Goal: Transaction & Acquisition: Purchase product/service

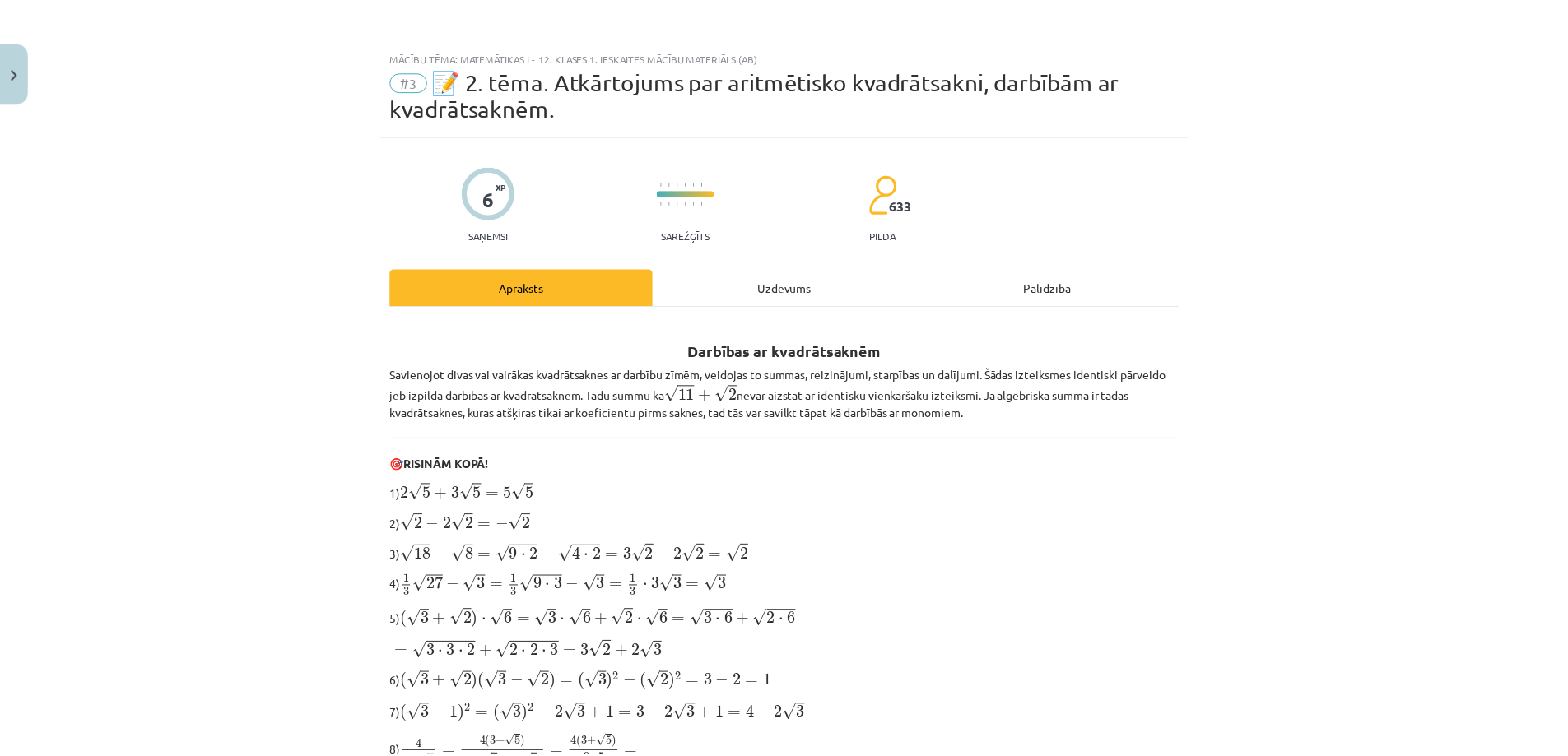
scroll to position [475, 0]
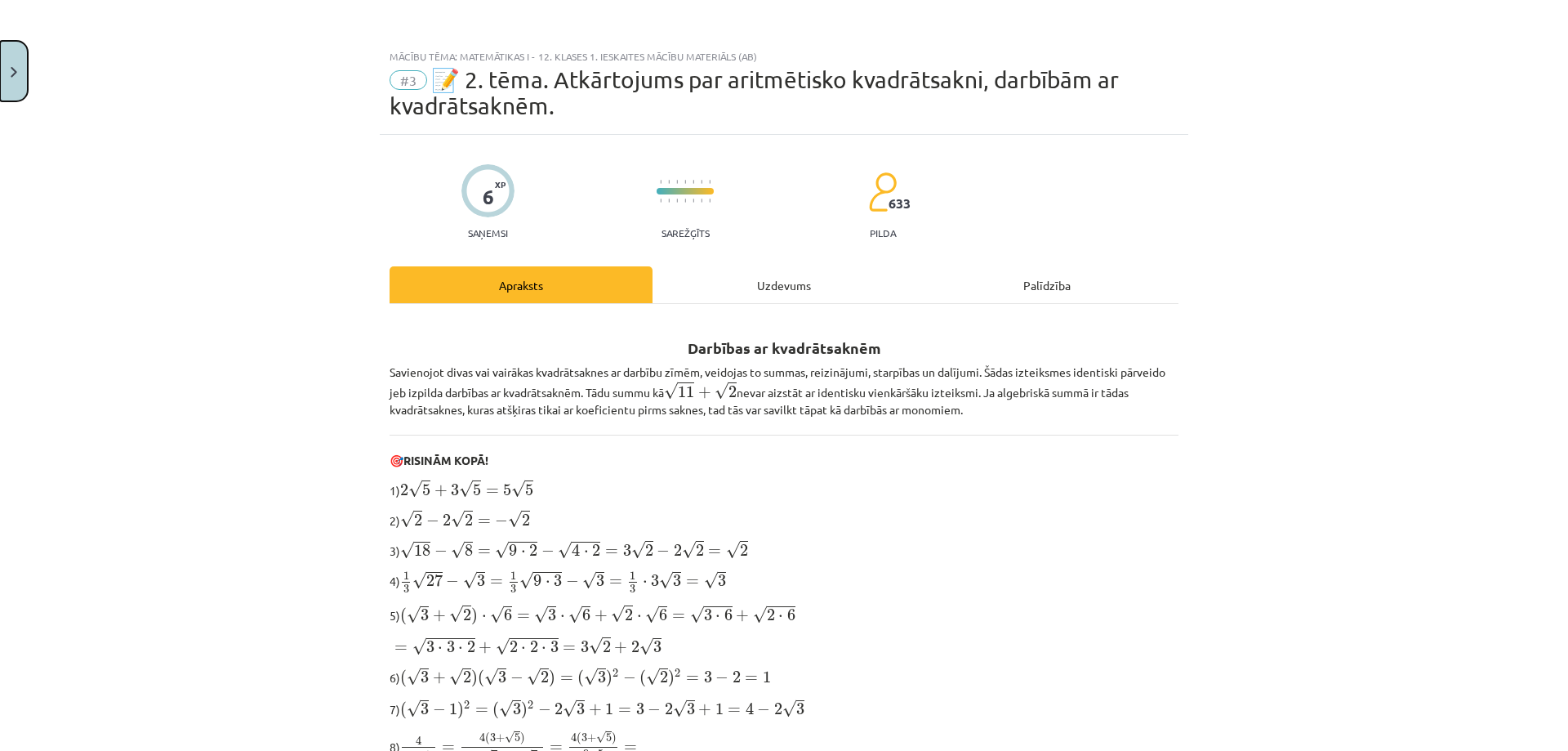
click at [9, 62] on button "Close" at bounding box center [13, 71] width 28 height 60
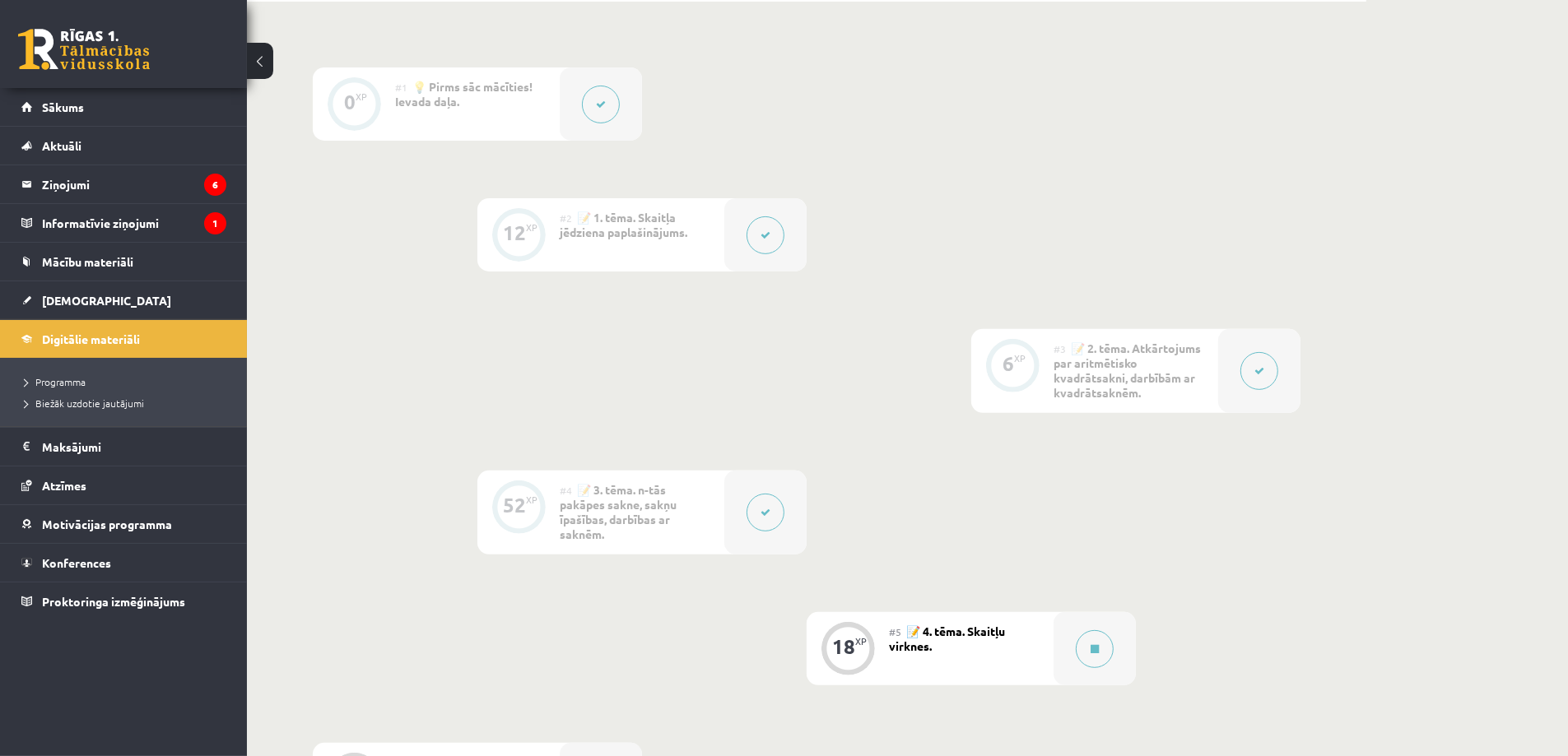
click at [98, 114] on link "Sākums" at bounding box center [123, 106] width 205 height 38
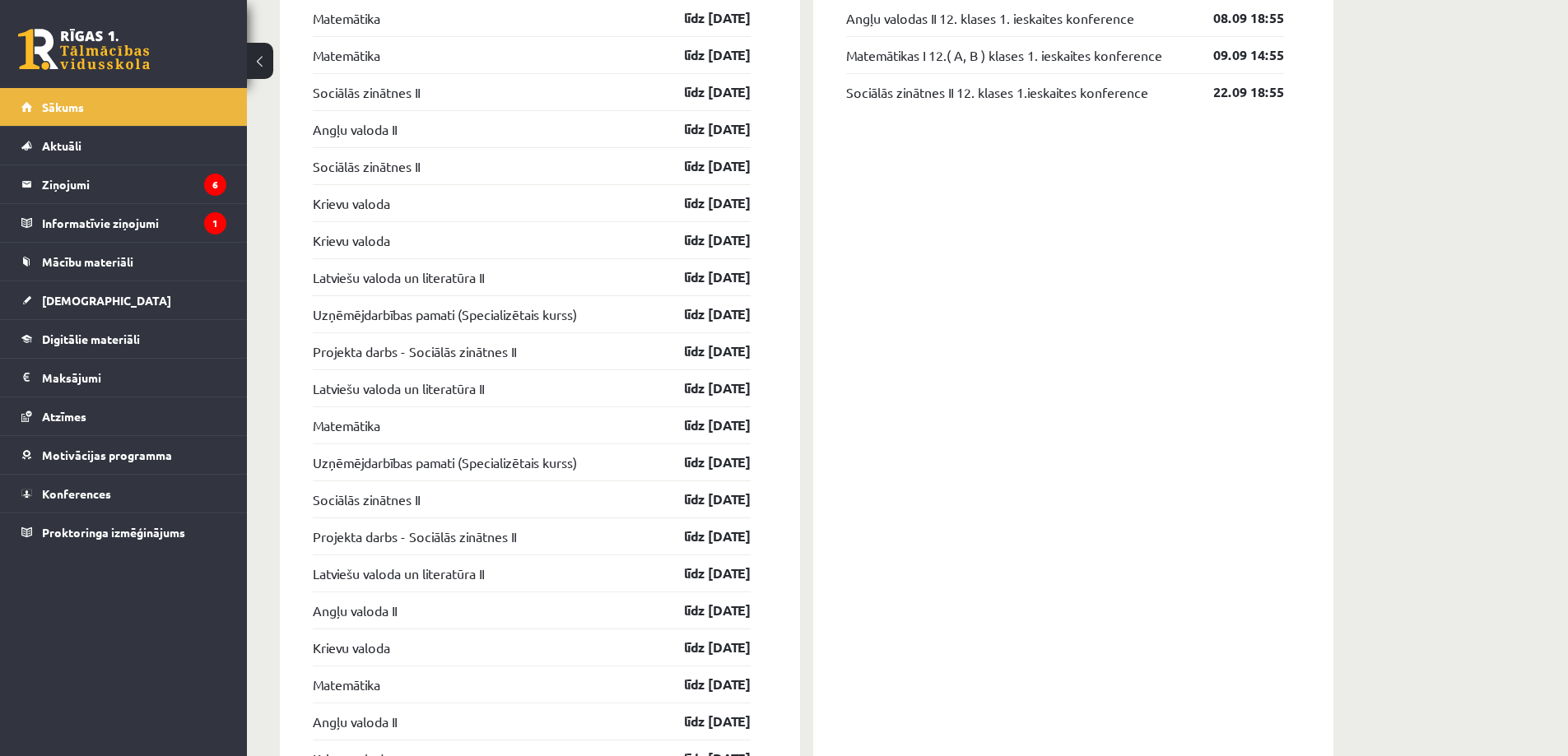
scroll to position [1341, 0]
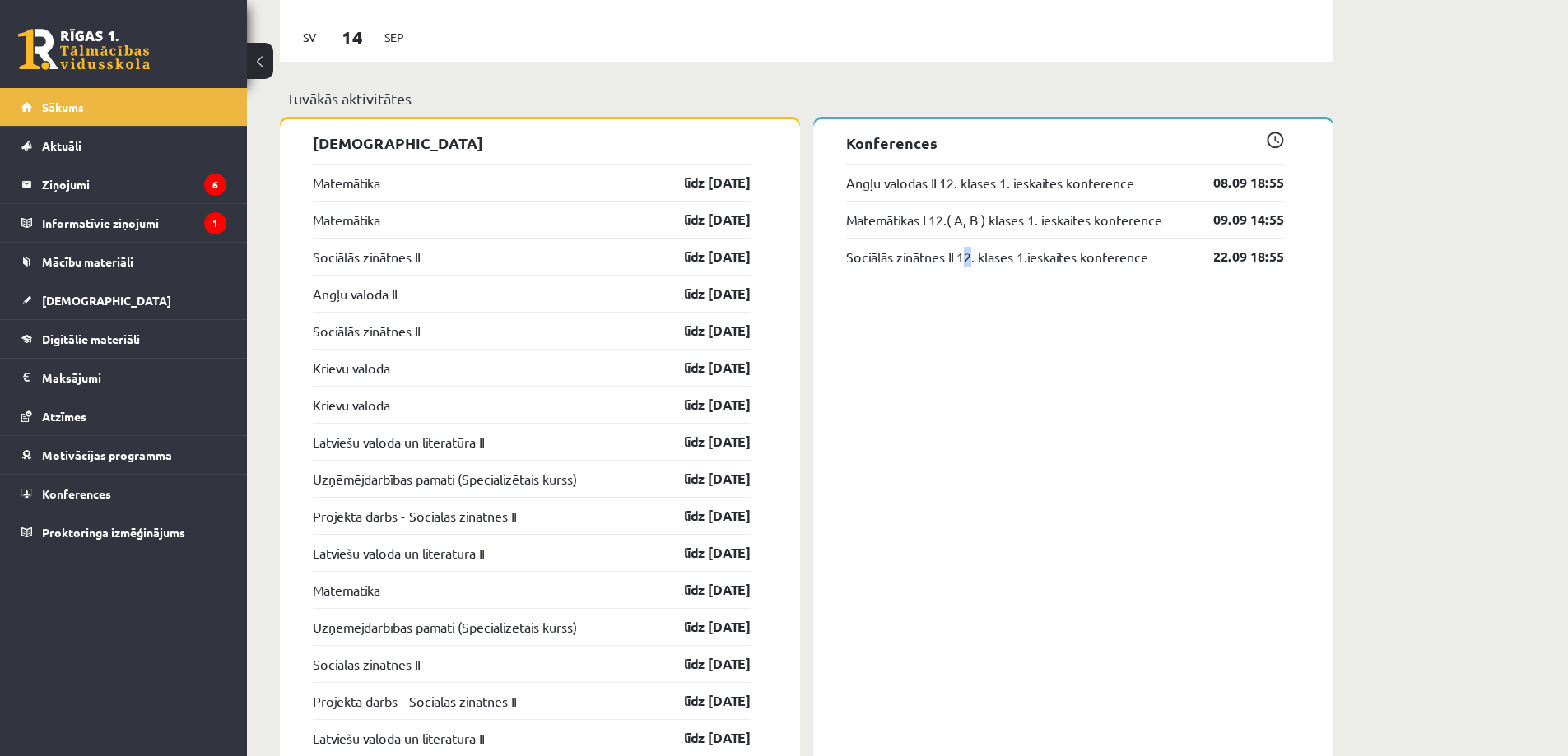
drag, startPoint x: 973, startPoint y: 460, endPoint x: 961, endPoint y: 393, distance: 68.1
click at [961, 393] on div "Konferences Angļu valodas II 12. klases 1. ieskaites konference 08.09 18:55 Mat…" at bounding box center [1072, 750] width 520 height 1261
click at [953, 349] on div "Konferences Angļu valodas II 12. klases 1. ieskaites konference 08.09 18:55 Mat…" at bounding box center [1072, 750] width 520 height 1261
drag, startPoint x: 949, startPoint y: 309, endPoint x: 835, endPoint y: 476, distance: 202.2
click at [848, 466] on div "Konferences Angļu valodas II 12. klases 1. ieskaites konference 08.09 18:55 Mat…" at bounding box center [1072, 750] width 520 height 1261
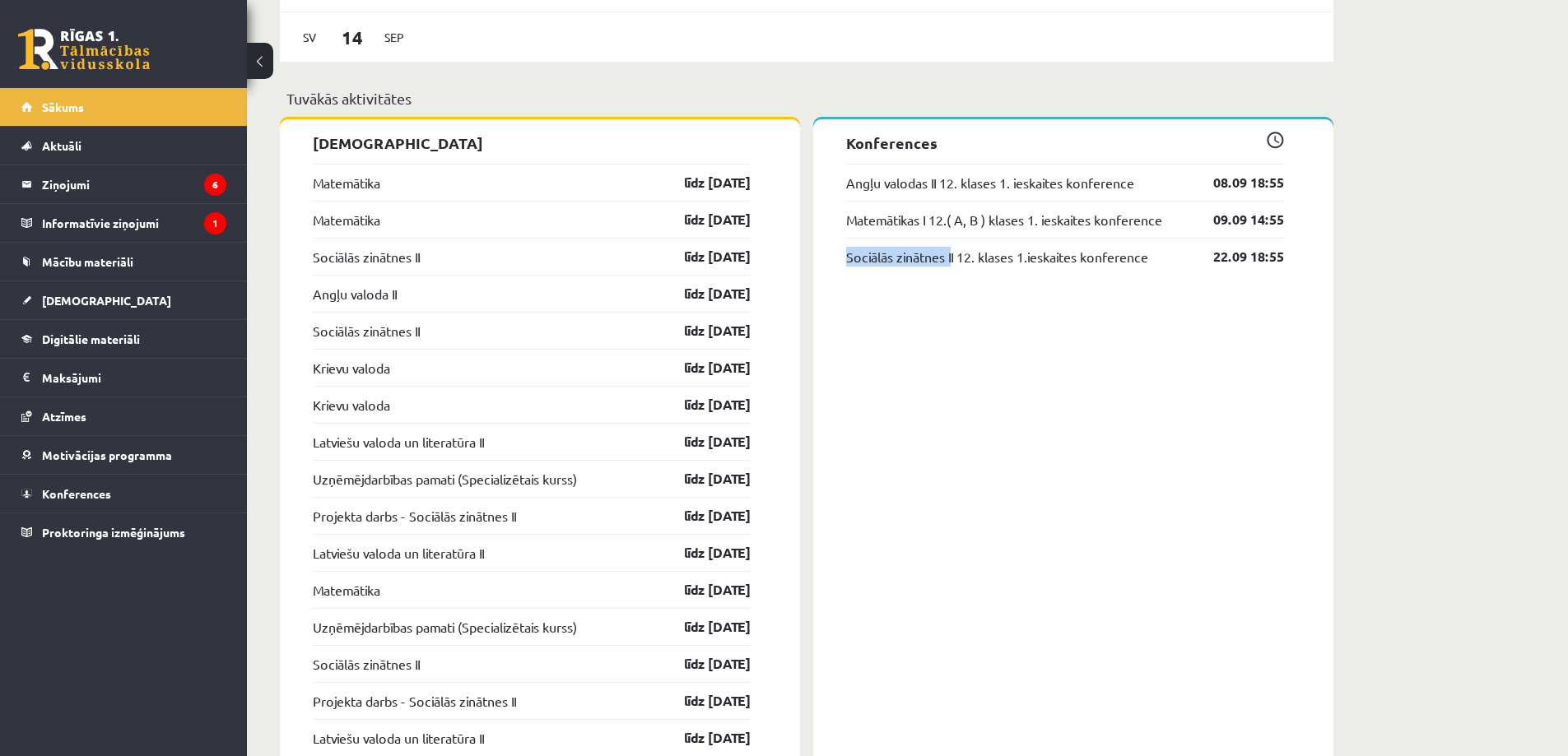
click at [835, 426] on div "Konferences Angļu valodas II 12. klases 1. ieskaites konference 08.09 18:55 Mat…" at bounding box center [1072, 750] width 520 height 1261
drag, startPoint x: 803, startPoint y: 266, endPoint x: 805, endPoint y: 199, distance: 67.0
click at [805, 199] on div "Ieskaites Matemātika līdz 15.09.25 Matemātika līdz 15.09.25 Sociālās zinātnes I…" at bounding box center [543, 750] width 527 height 1262
click at [821, 286] on div "Konferences Angļu valodas II 12. klases 1. ieskaites konference 08.09 18:55 Mat…" at bounding box center [1072, 750] width 520 height 1261
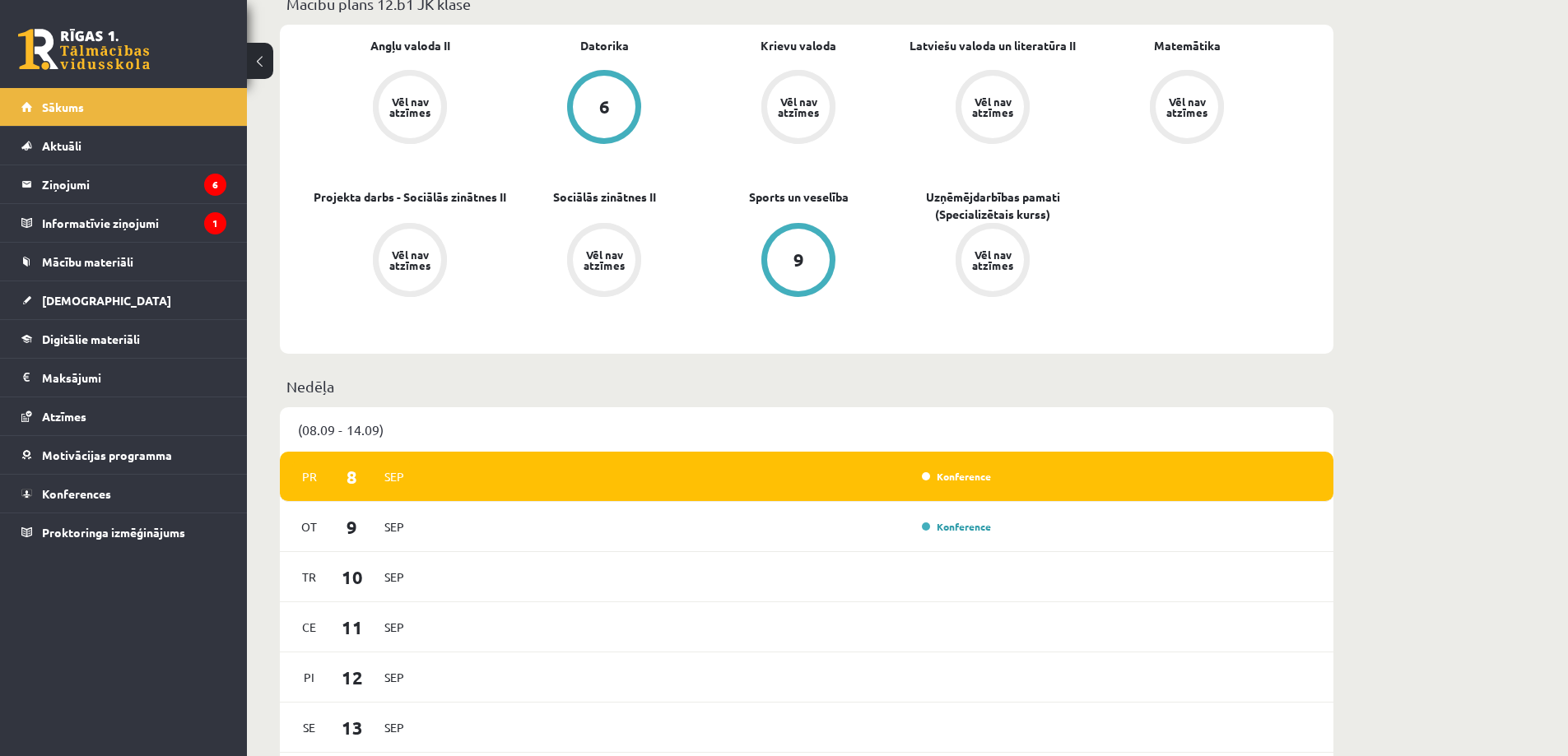
scroll to position [518, 0]
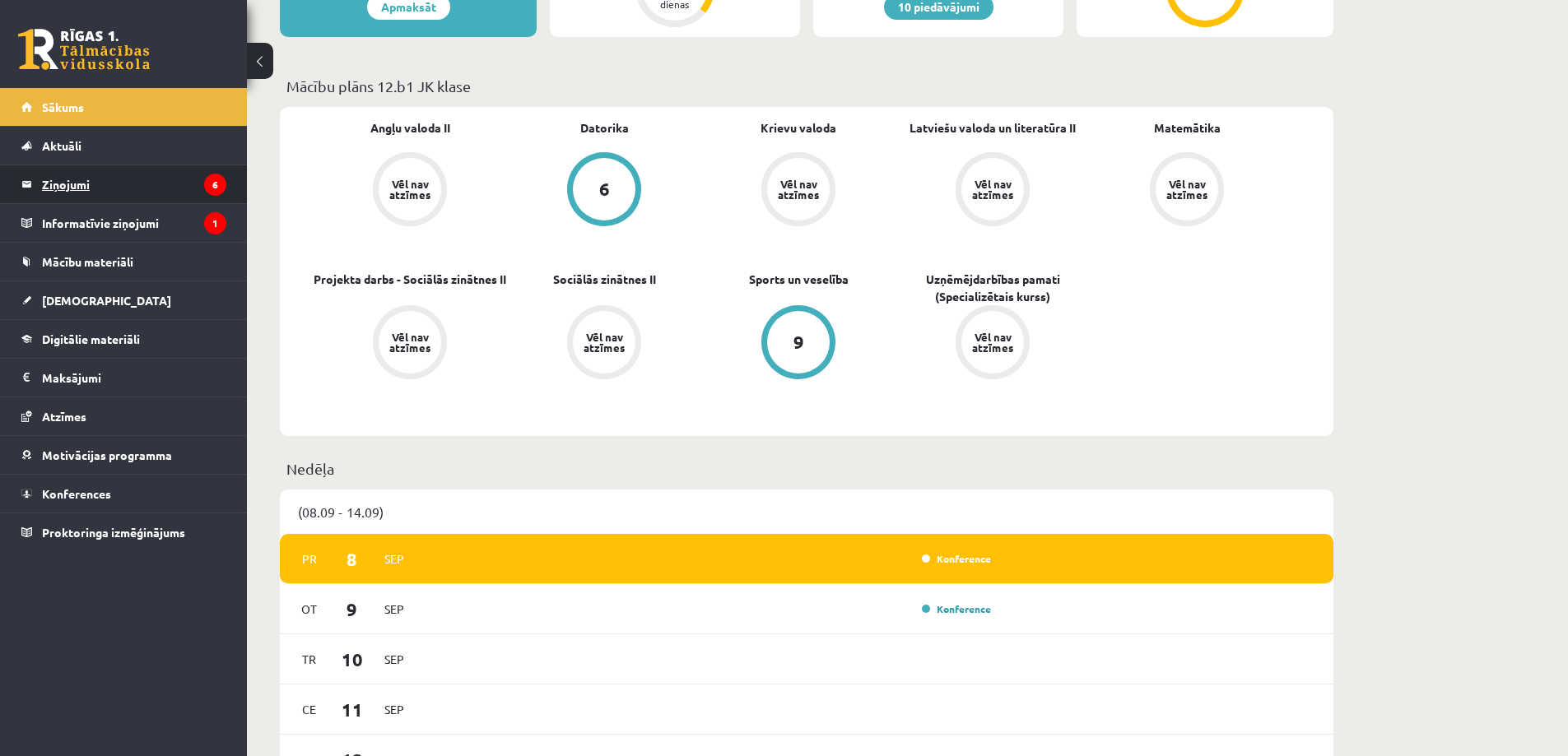
click at [132, 187] on legend "Ziņojumi 6" at bounding box center [134, 184] width 185 height 38
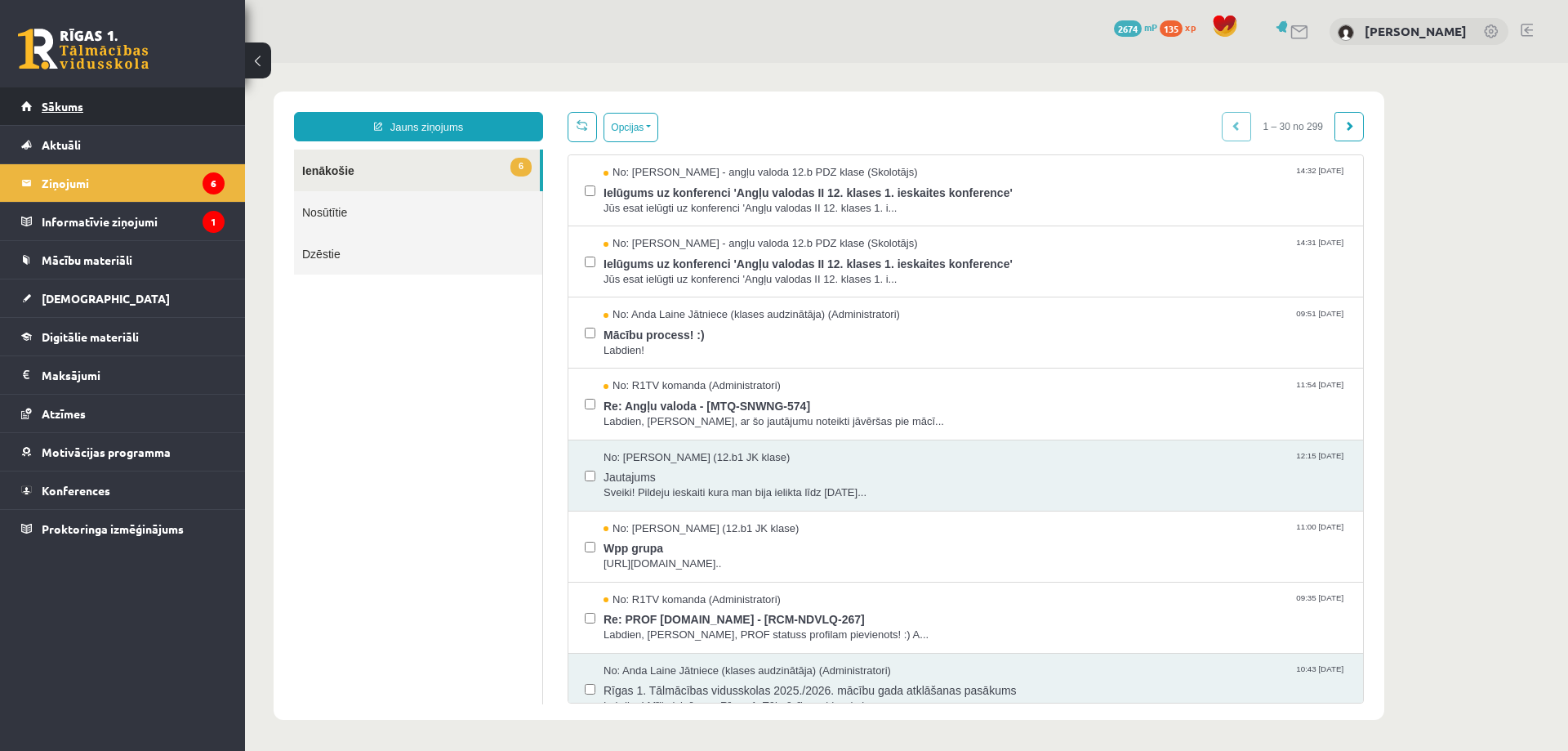
click at [163, 111] on link "Sākums" at bounding box center [122, 105] width 203 height 38
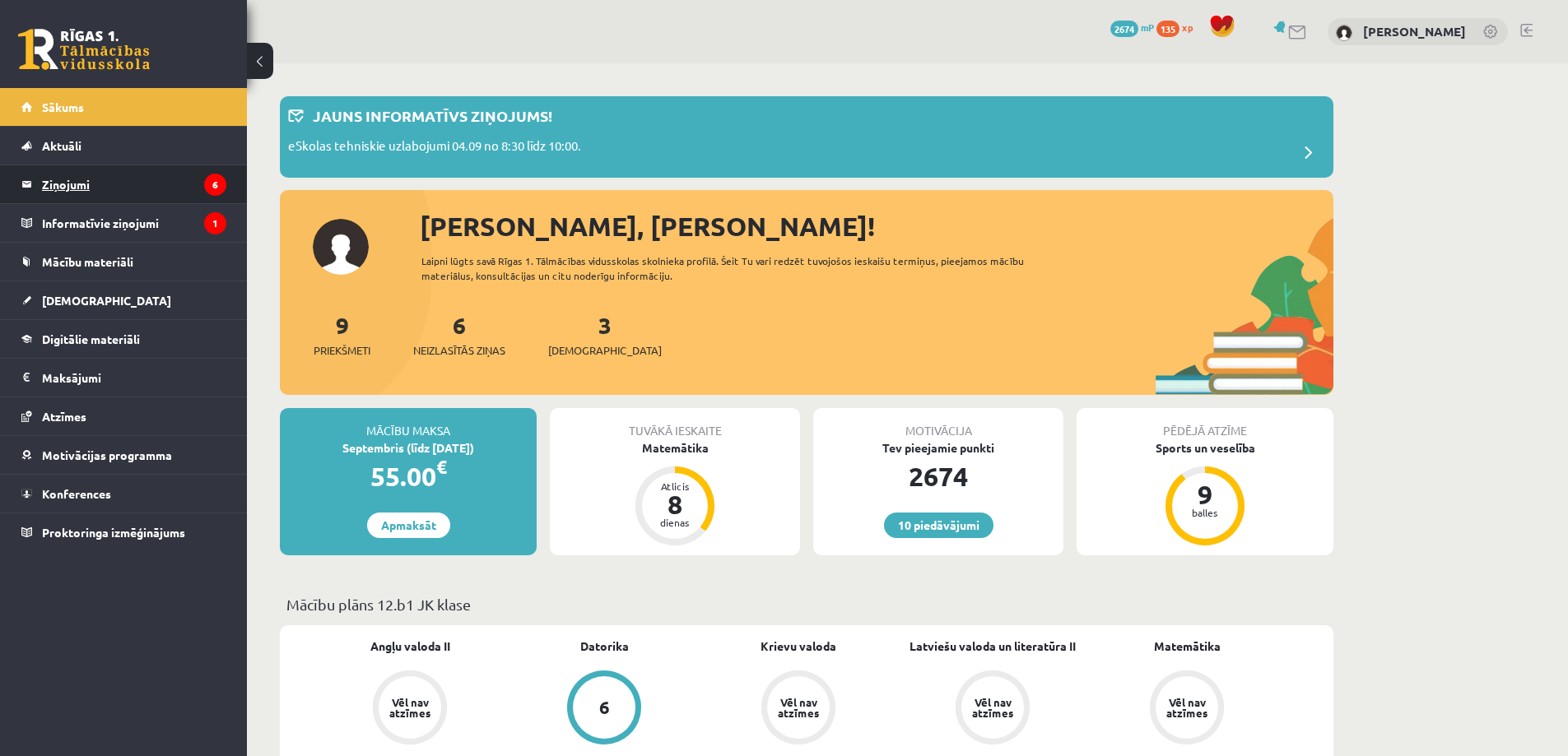
scroll to position [83, 0]
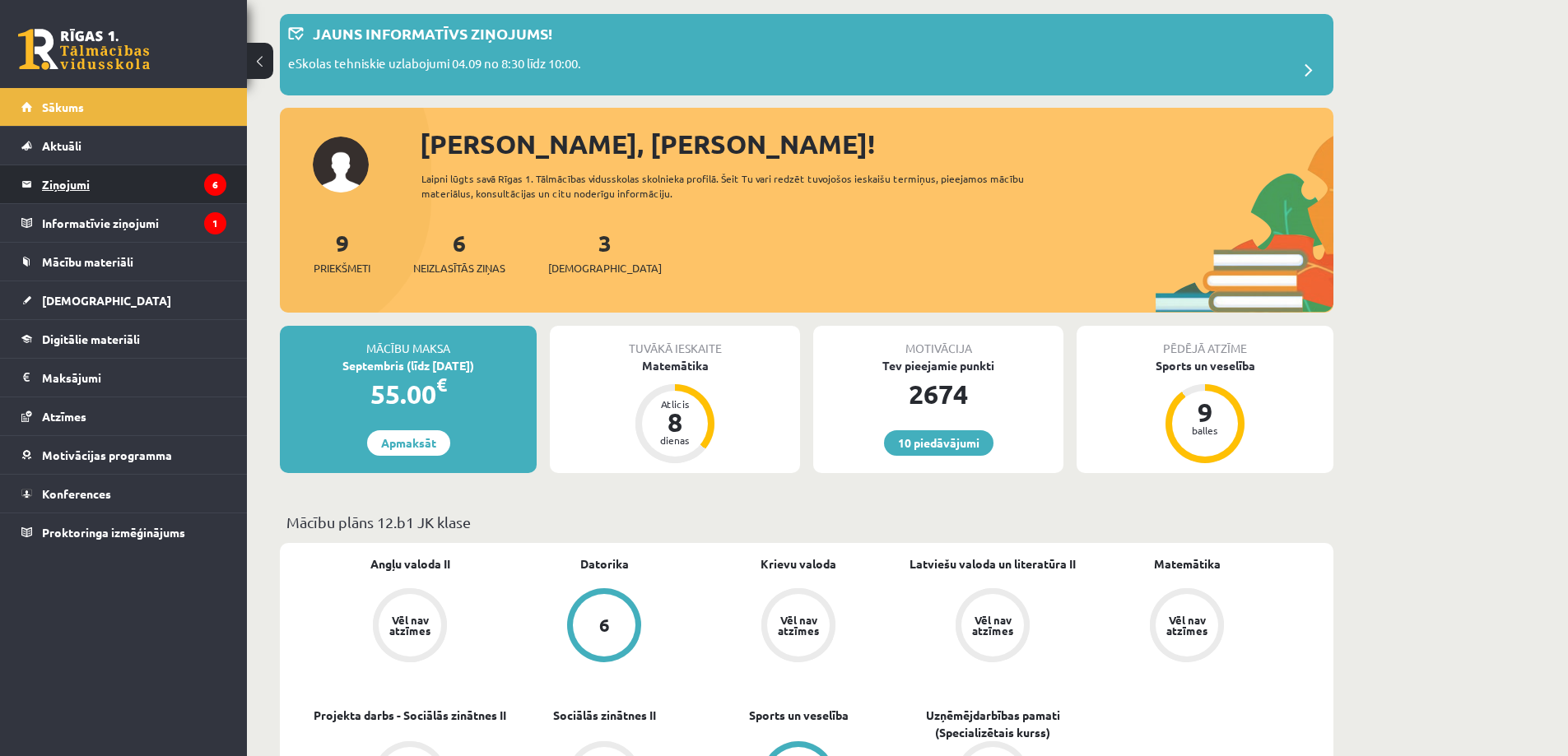
click at [39, 182] on link "Ziņojumi 6" at bounding box center [123, 184] width 205 height 38
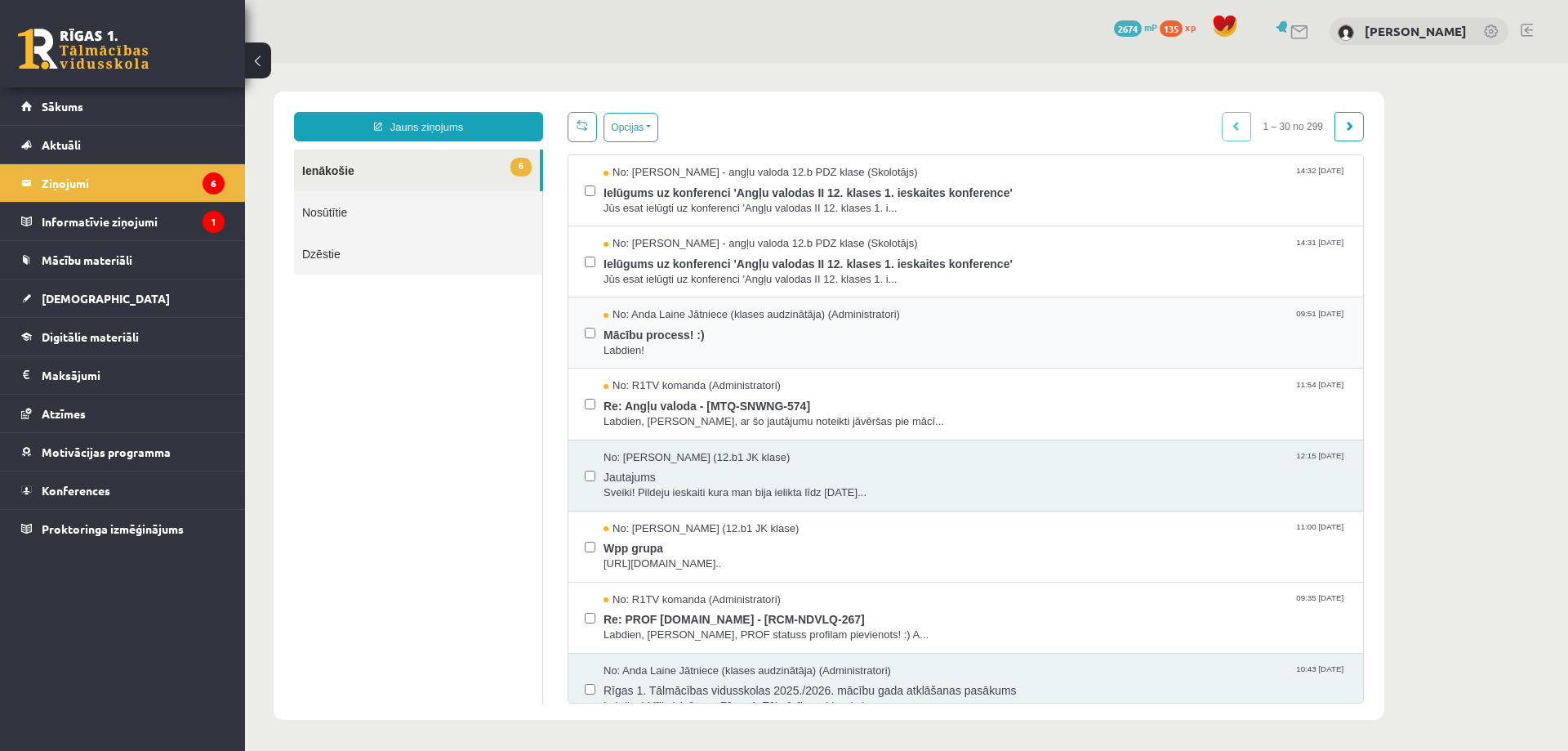
click at [584, 328] on div "No: Anda Laine Jātniece (klases audzinātāja) (Administratori) 09:51 08/09/2025 …" at bounding box center [966, 332] width 795 height 71
click at [592, 410] on label at bounding box center [590, 396] width 11 height 36
click at [594, 341] on label at bounding box center [590, 325] width 11 height 36
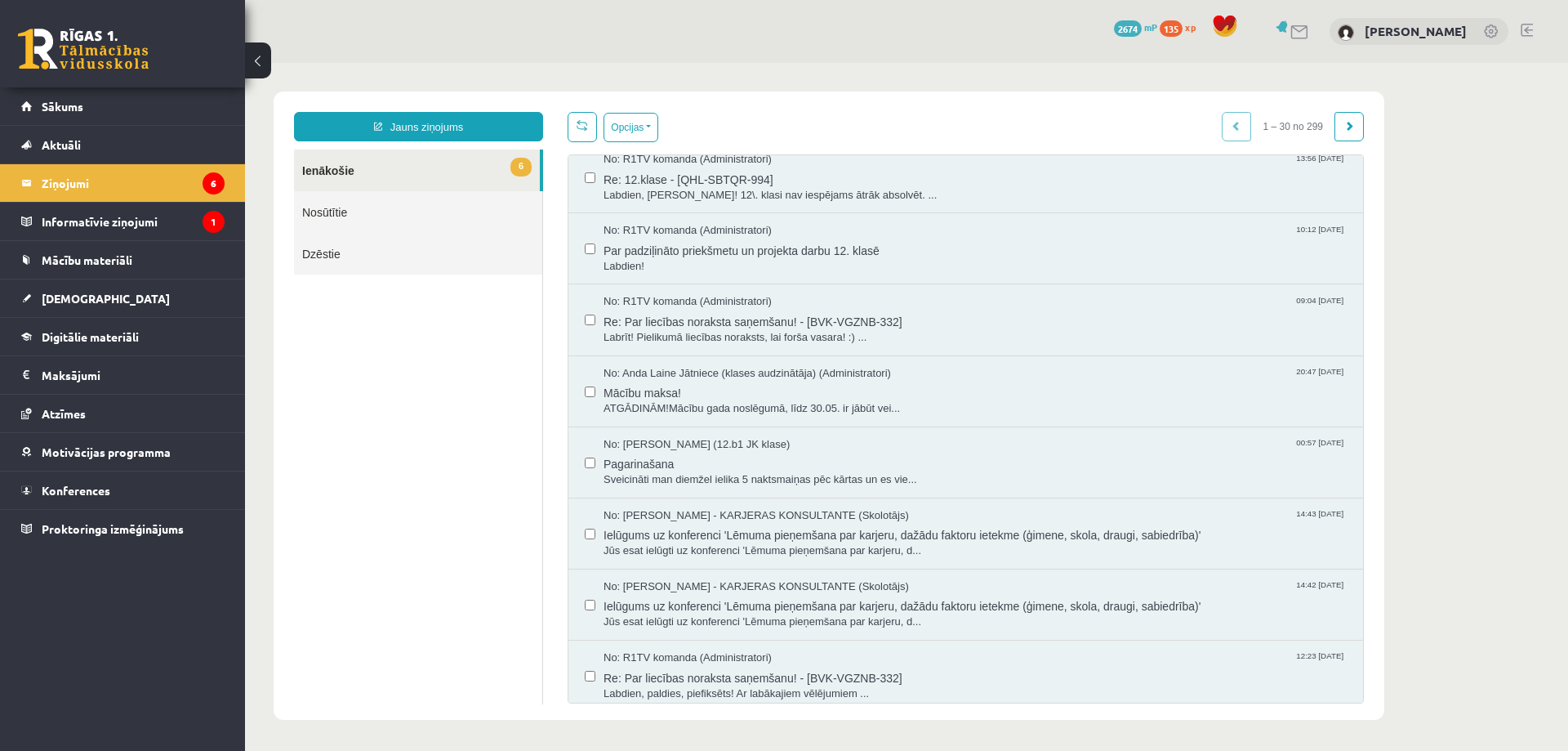
scroll to position [899, 0]
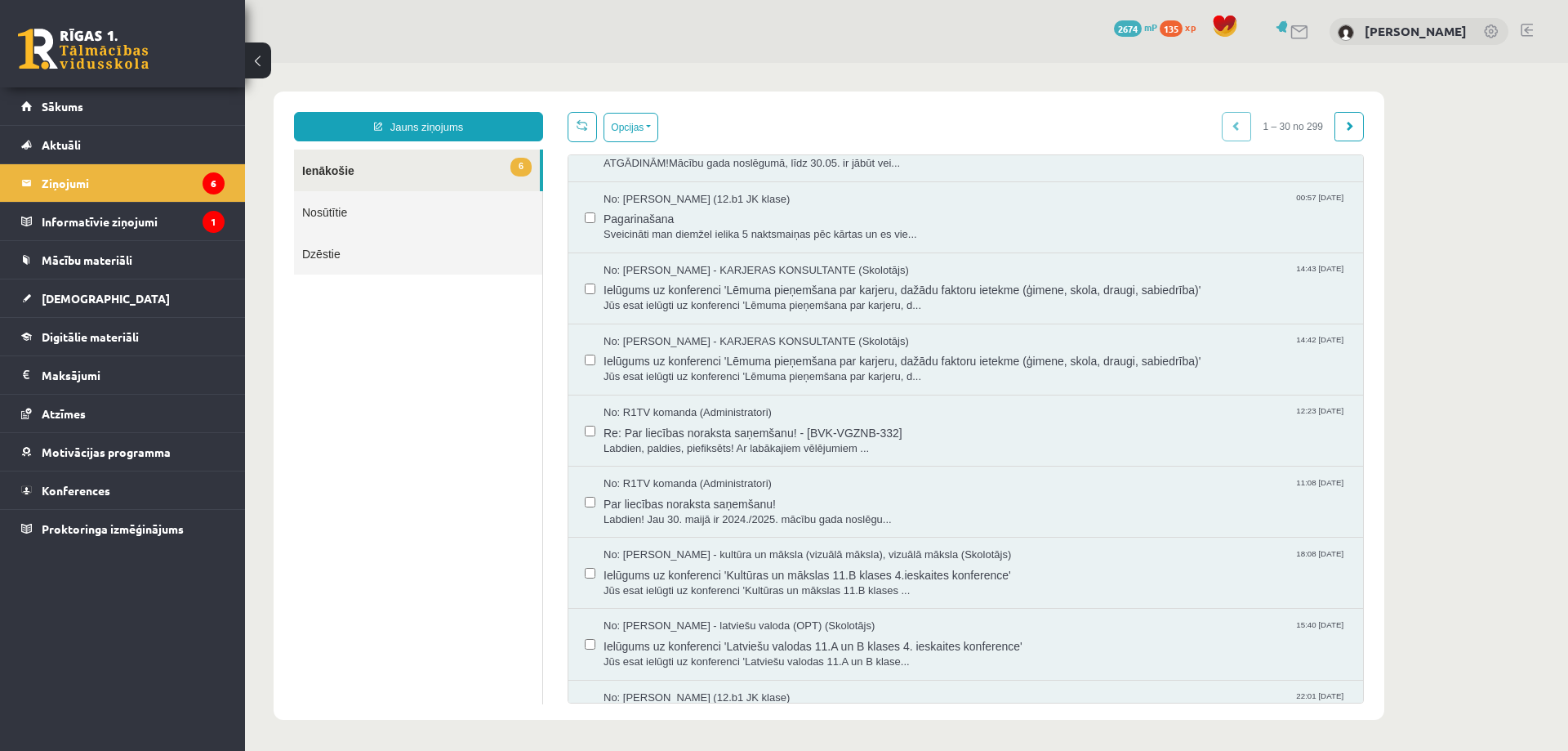
click at [597, 579] on div "No: Ilze Kolka - kultūra un māksla (vizuālā māksla), vizuālā māksla (Skolotājs)…" at bounding box center [966, 573] width 762 height 51
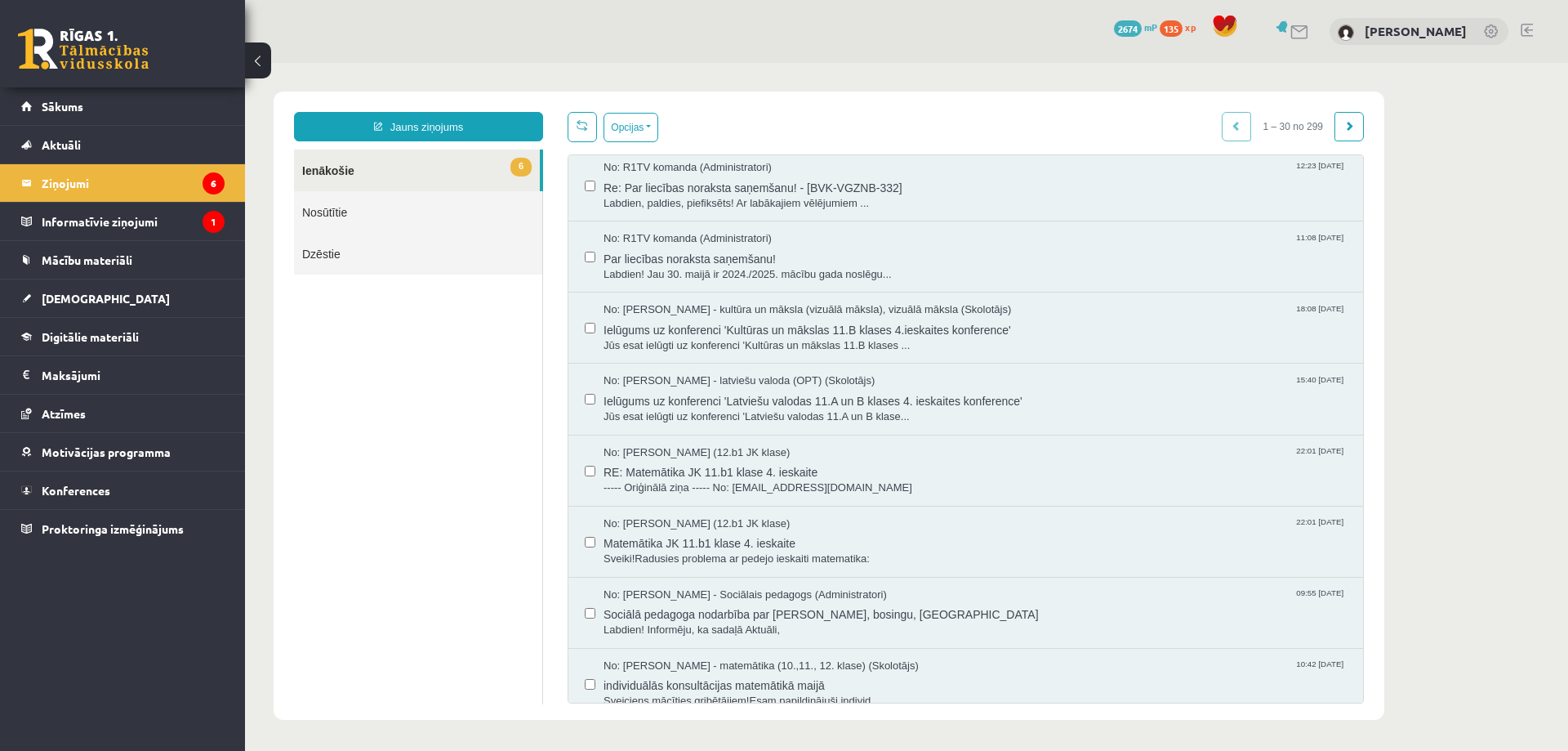
scroll to position [1226, 0]
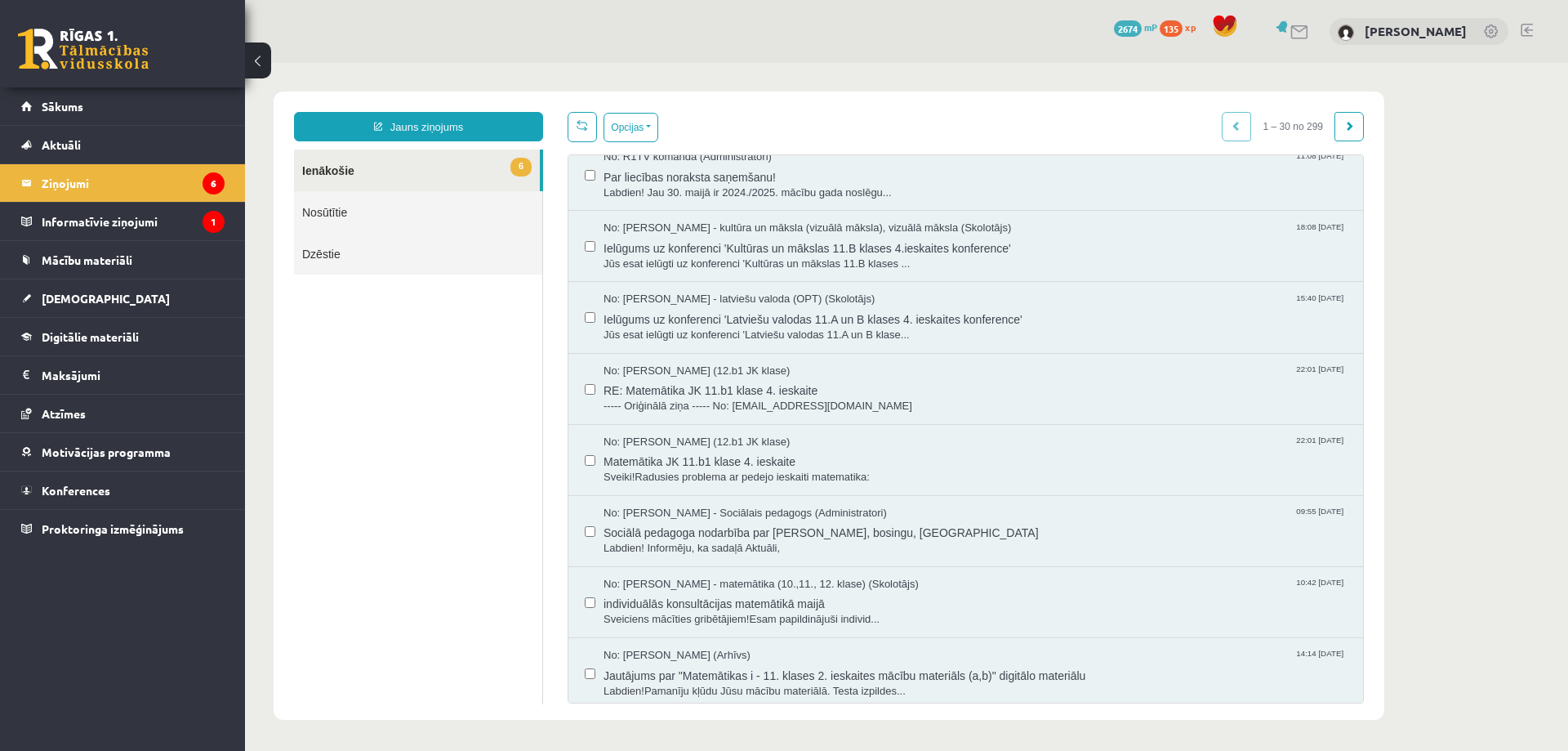
click at [593, 396] on label at bounding box center [590, 381] width 11 height 36
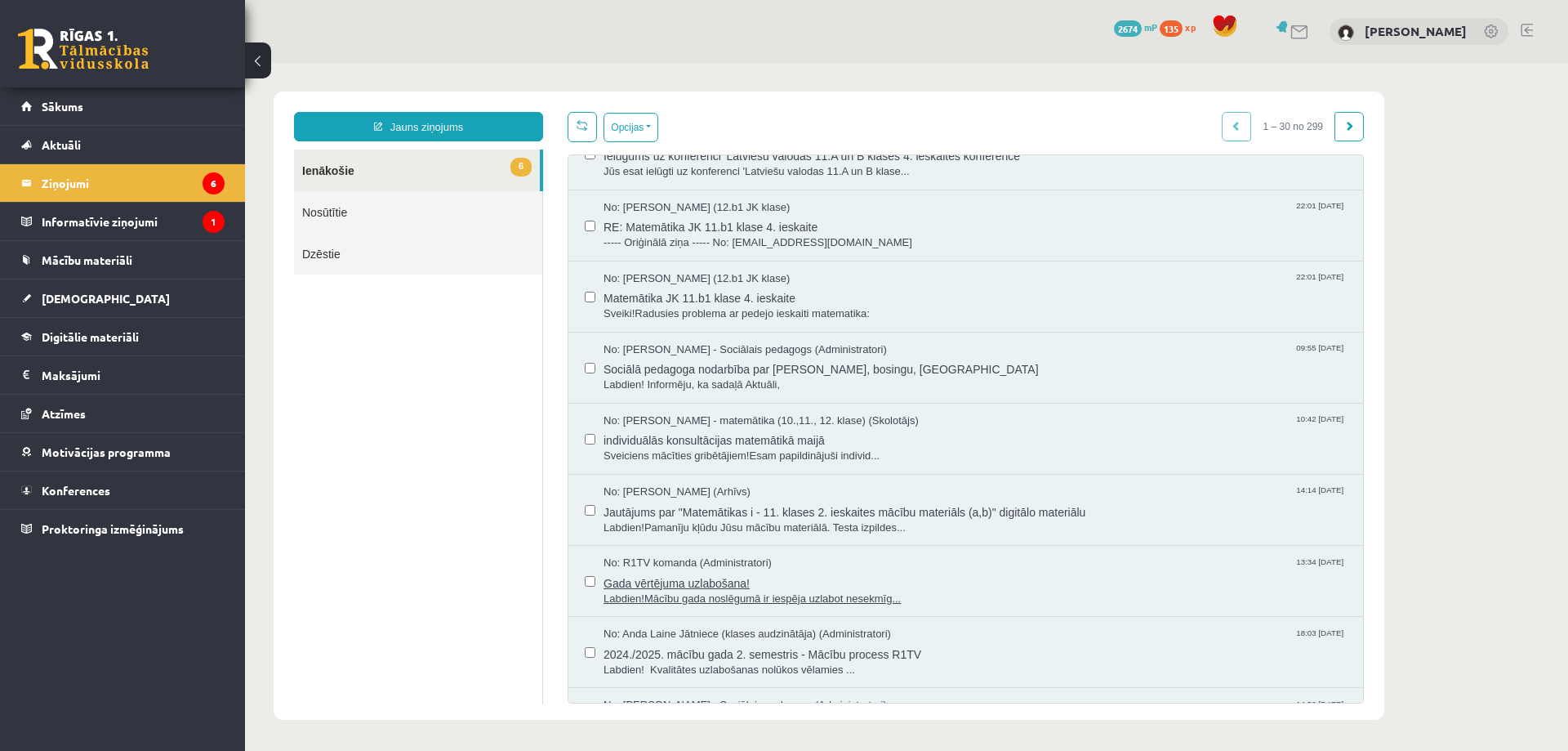
scroll to position [1588, 0]
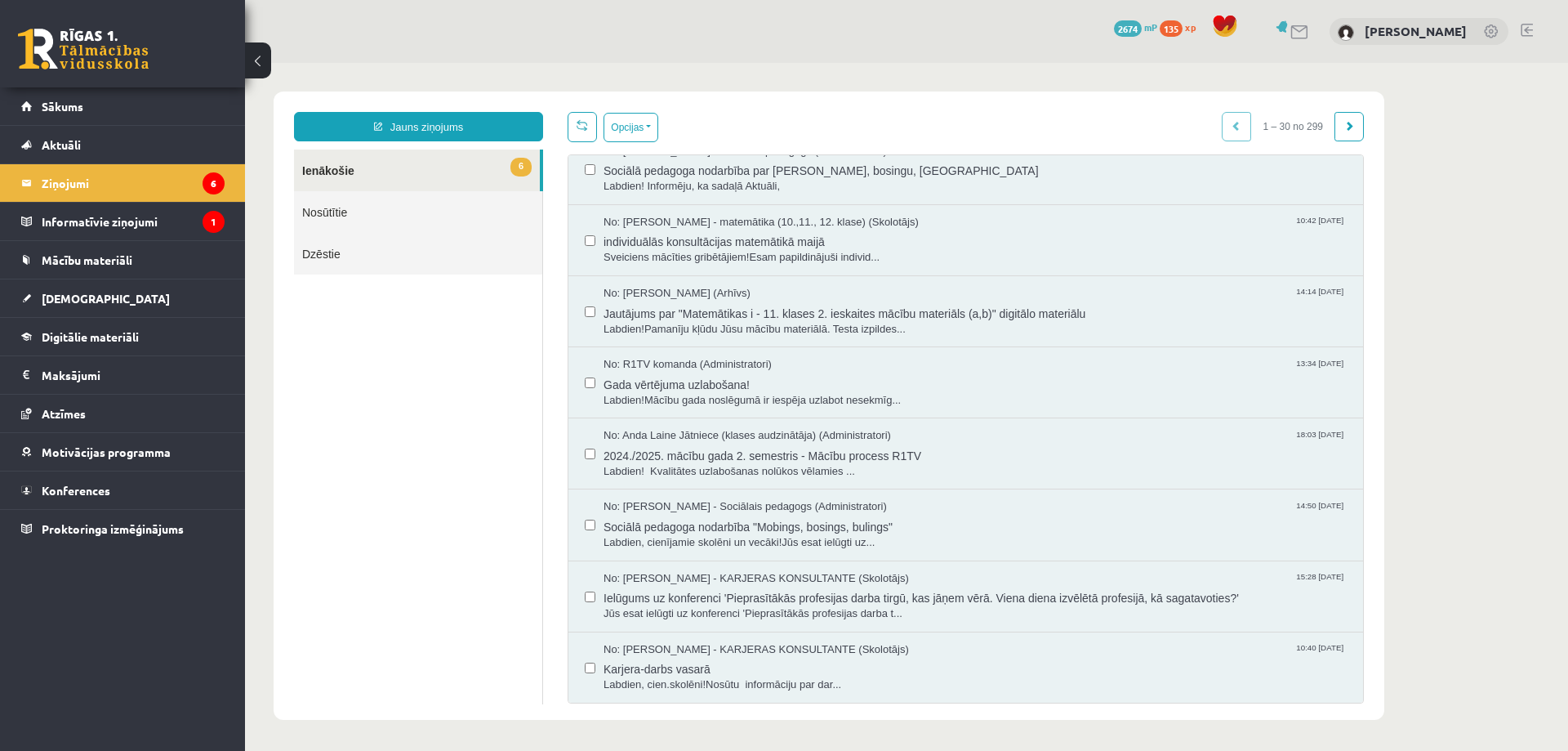
click at [594, 673] on label at bounding box center [590, 660] width 11 height 36
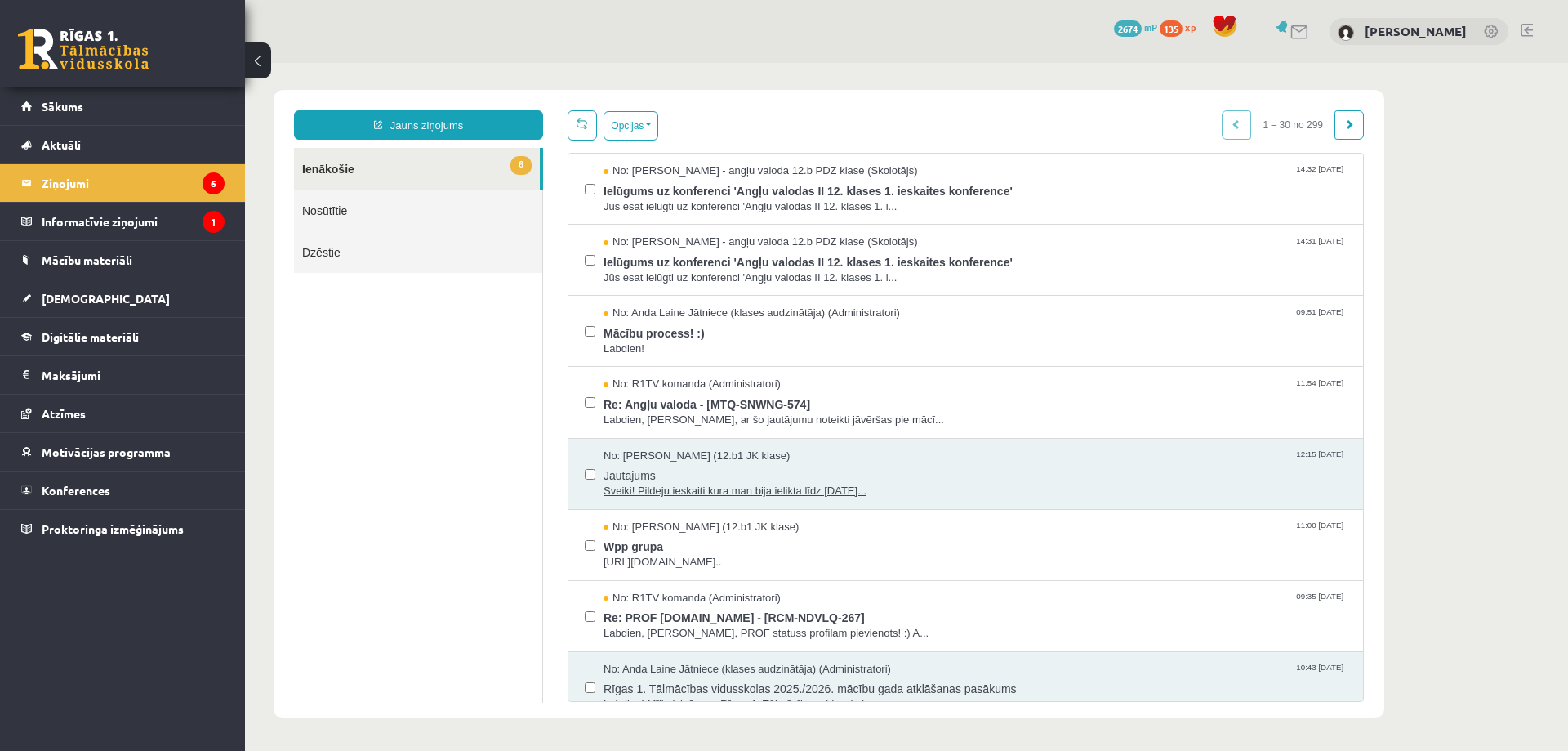
scroll to position [0, 0]
click at [634, 122] on button "Opcijas" at bounding box center [630, 127] width 54 height 29
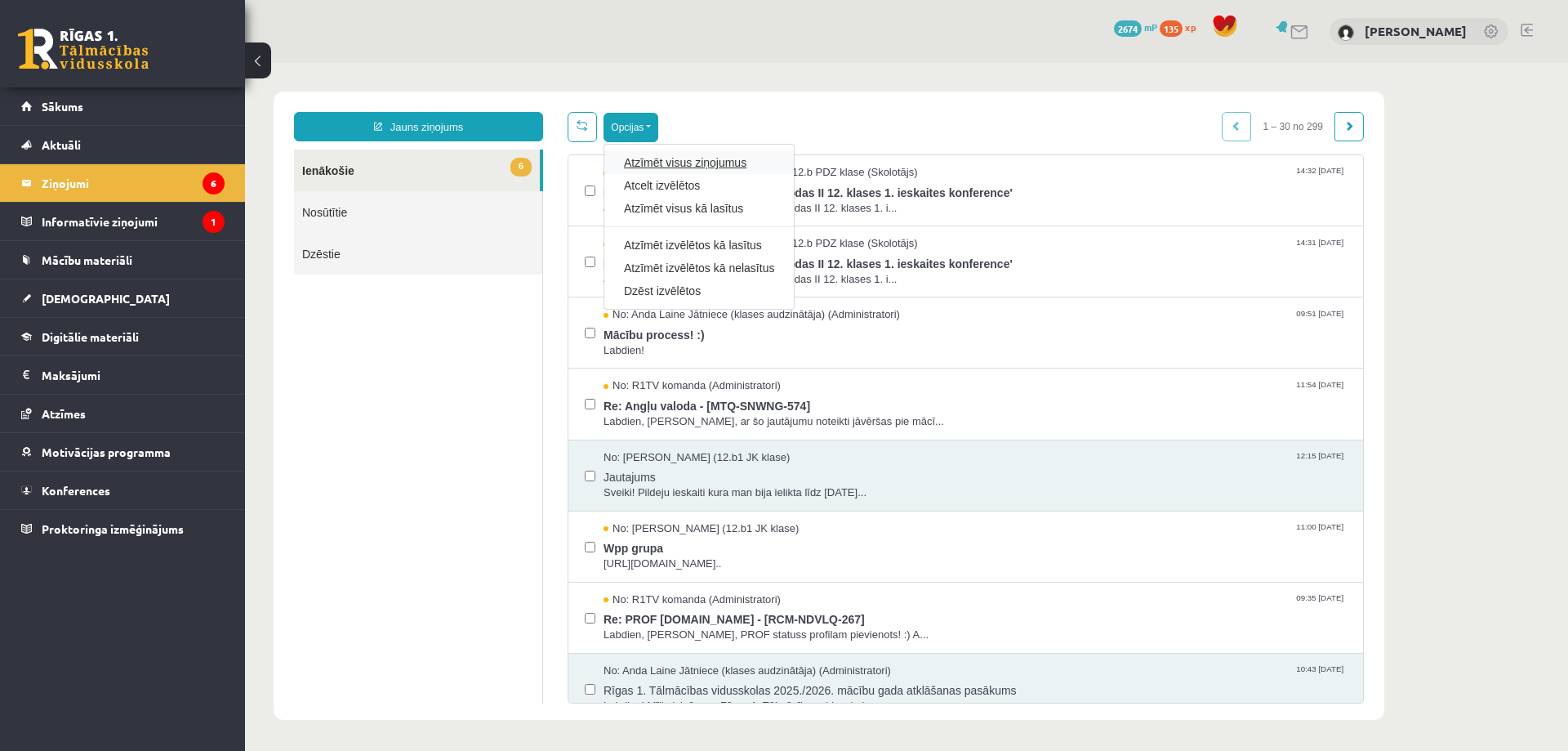
click at [680, 167] on link "Atzīmēt visus ziņojumus" at bounding box center [699, 162] width 151 height 17
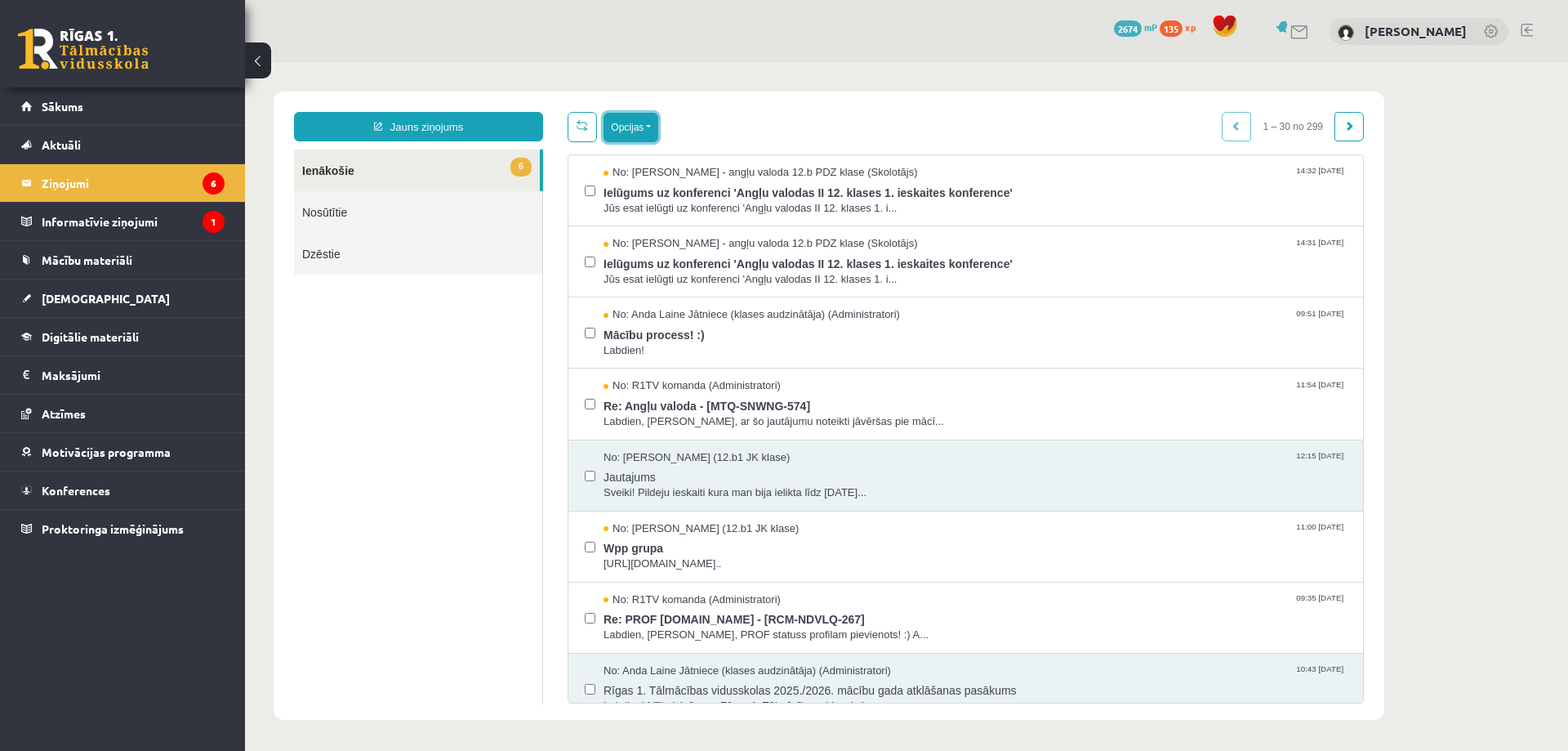
click at [644, 129] on button "Opcijas" at bounding box center [630, 127] width 54 height 29
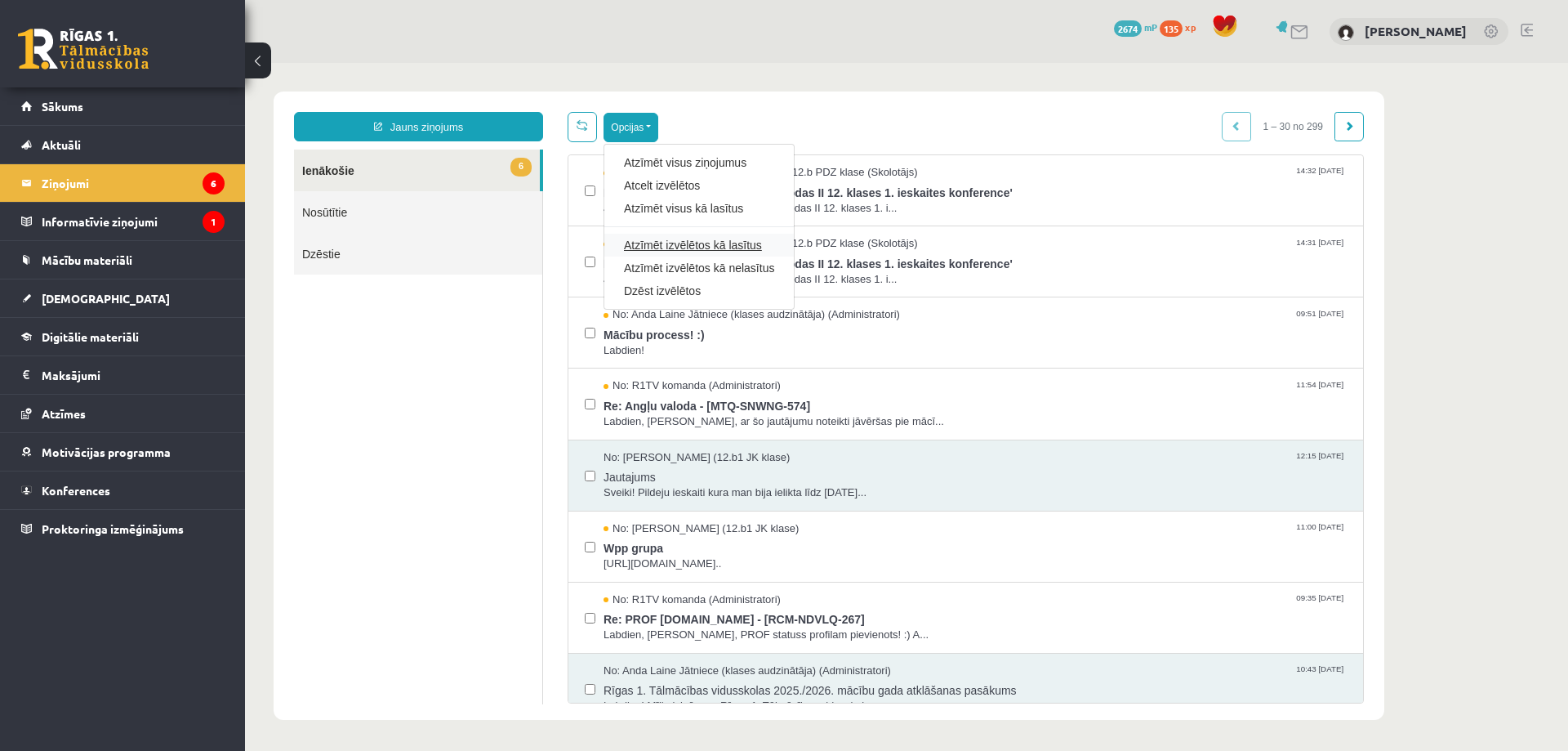
click at [717, 246] on link "Atzīmēt izvēlētos kā lasītus" at bounding box center [699, 245] width 151 height 17
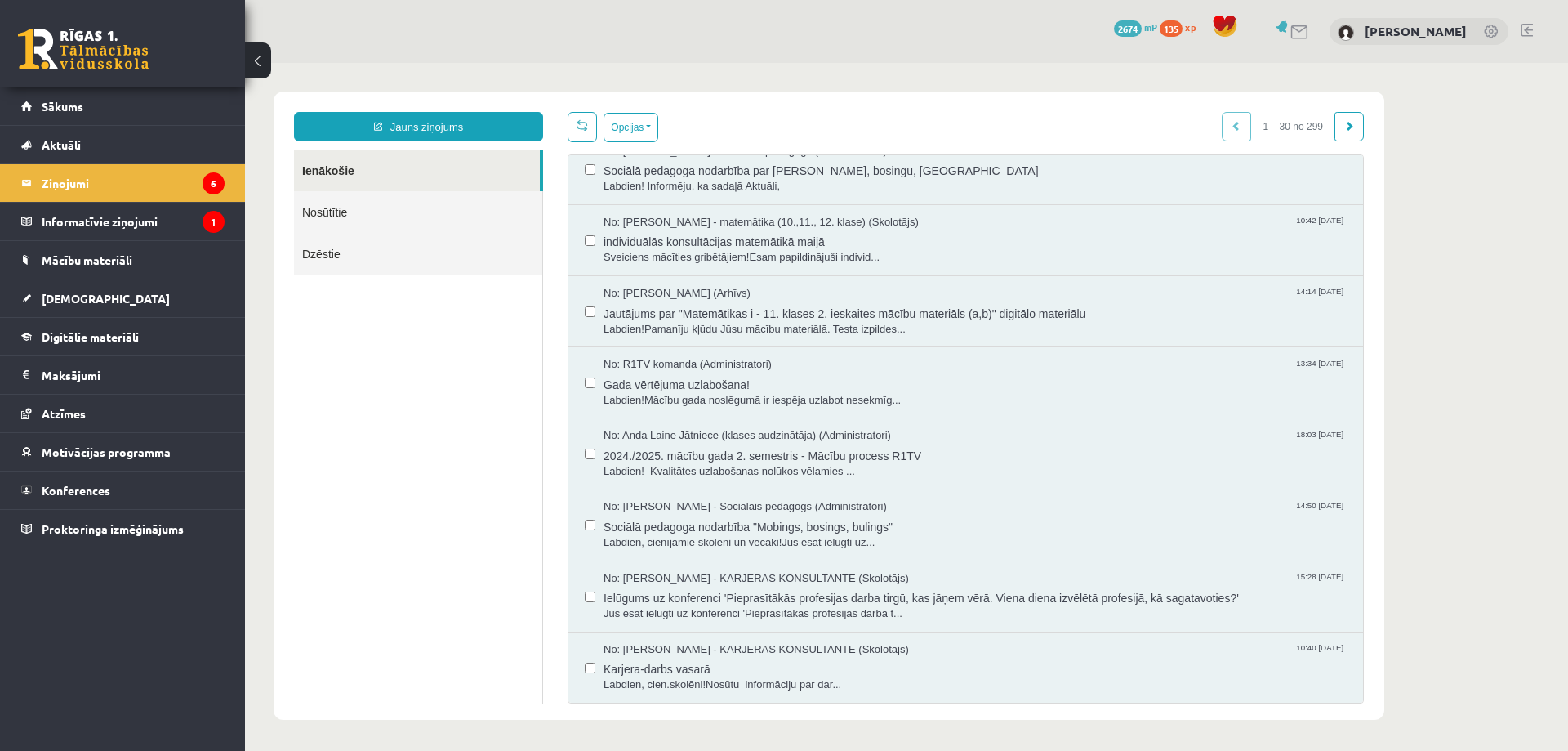
click at [362, 470] on ul "Ienākošie Nosūtītie Dzēstie" at bounding box center [418, 427] width 249 height 555
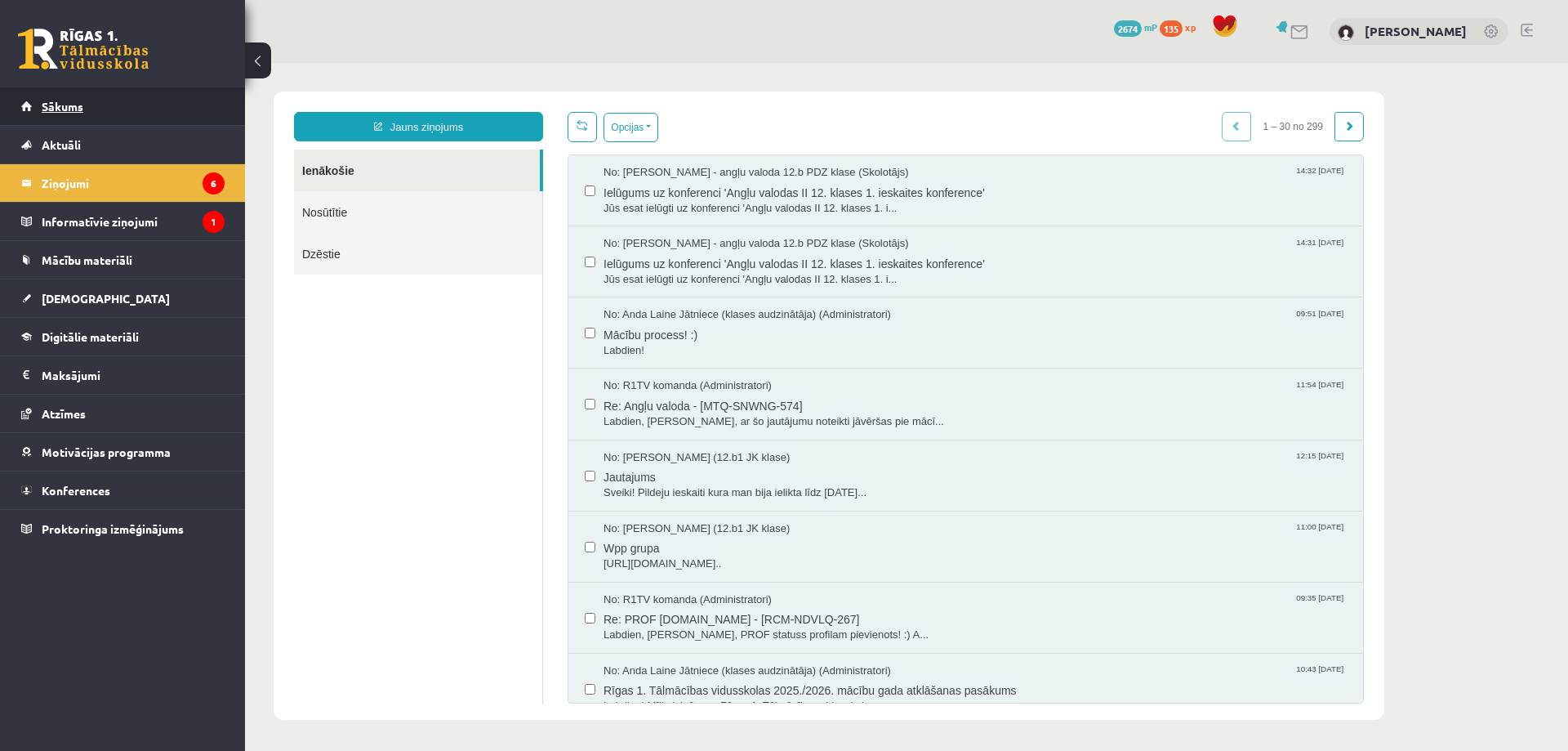
click at [147, 95] on link "Sākums" at bounding box center [122, 105] width 203 height 38
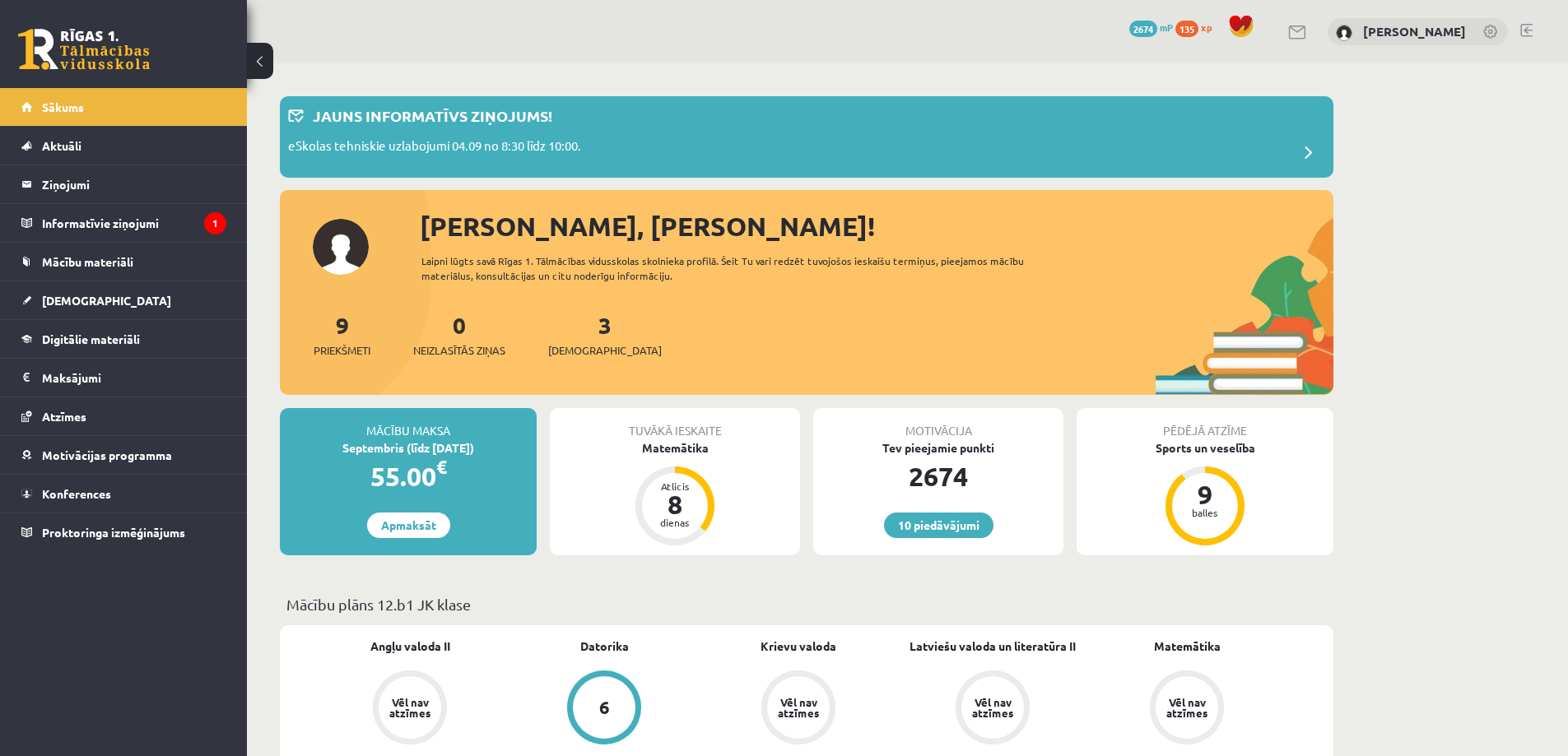
drag, startPoint x: 694, startPoint y: 272, endPoint x: 422, endPoint y: 266, distance: 272.1
click at [422, 266] on div "Laipni lūgts savā Rīgas 1. Tālmācības vidusskolas skolnieka profilā. Šeit Tu va…" at bounding box center [738, 268] width 632 height 29
click at [745, 300] on div "Sveika, Viktorija! Laipni lūgts savā Rīgas 1. Tālmācības vidusskolas skolnieka …" at bounding box center [806, 301] width 1053 height 190
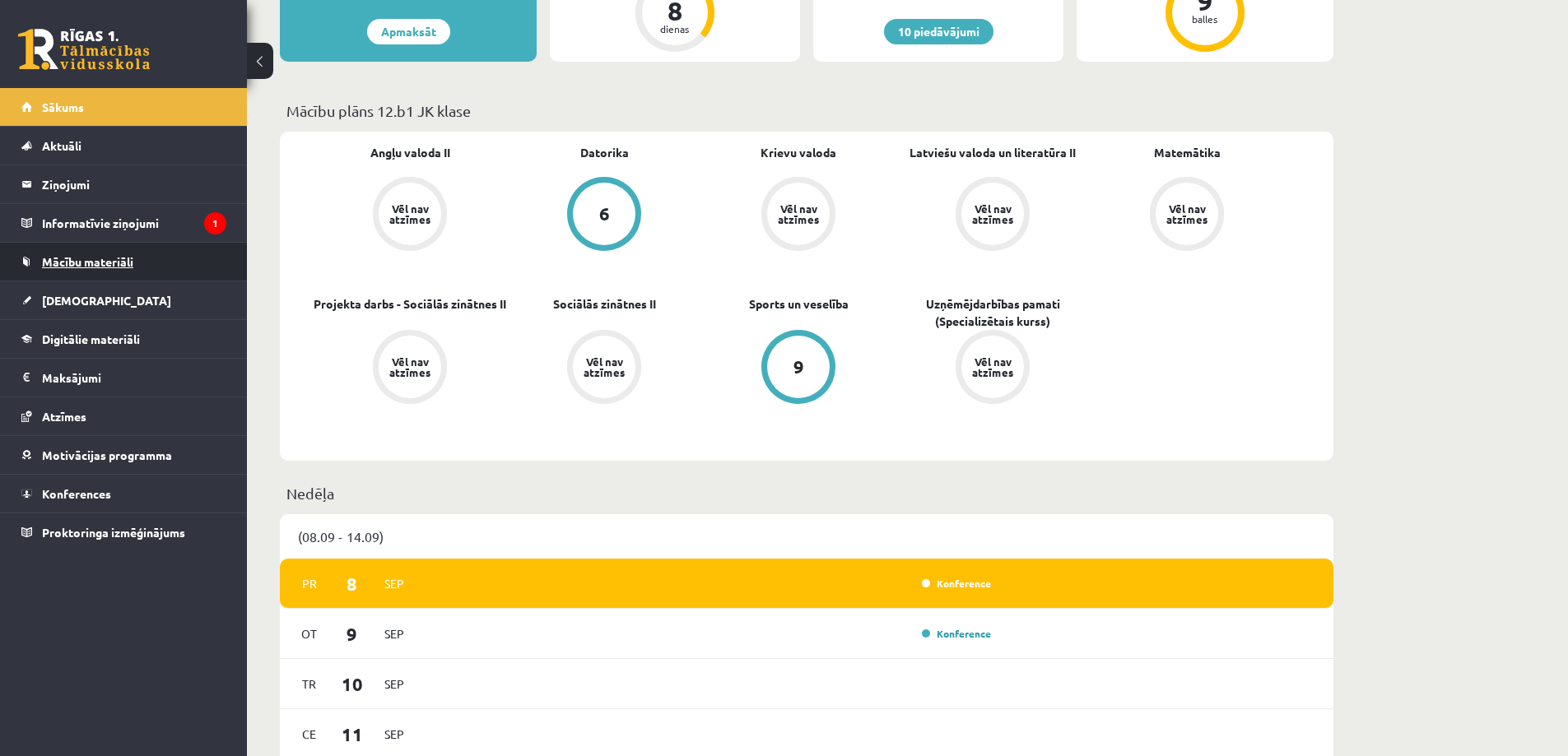
click at [169, 251] on link "Mācību materiāli" at bounding box center [123, 261] width 205 height 38
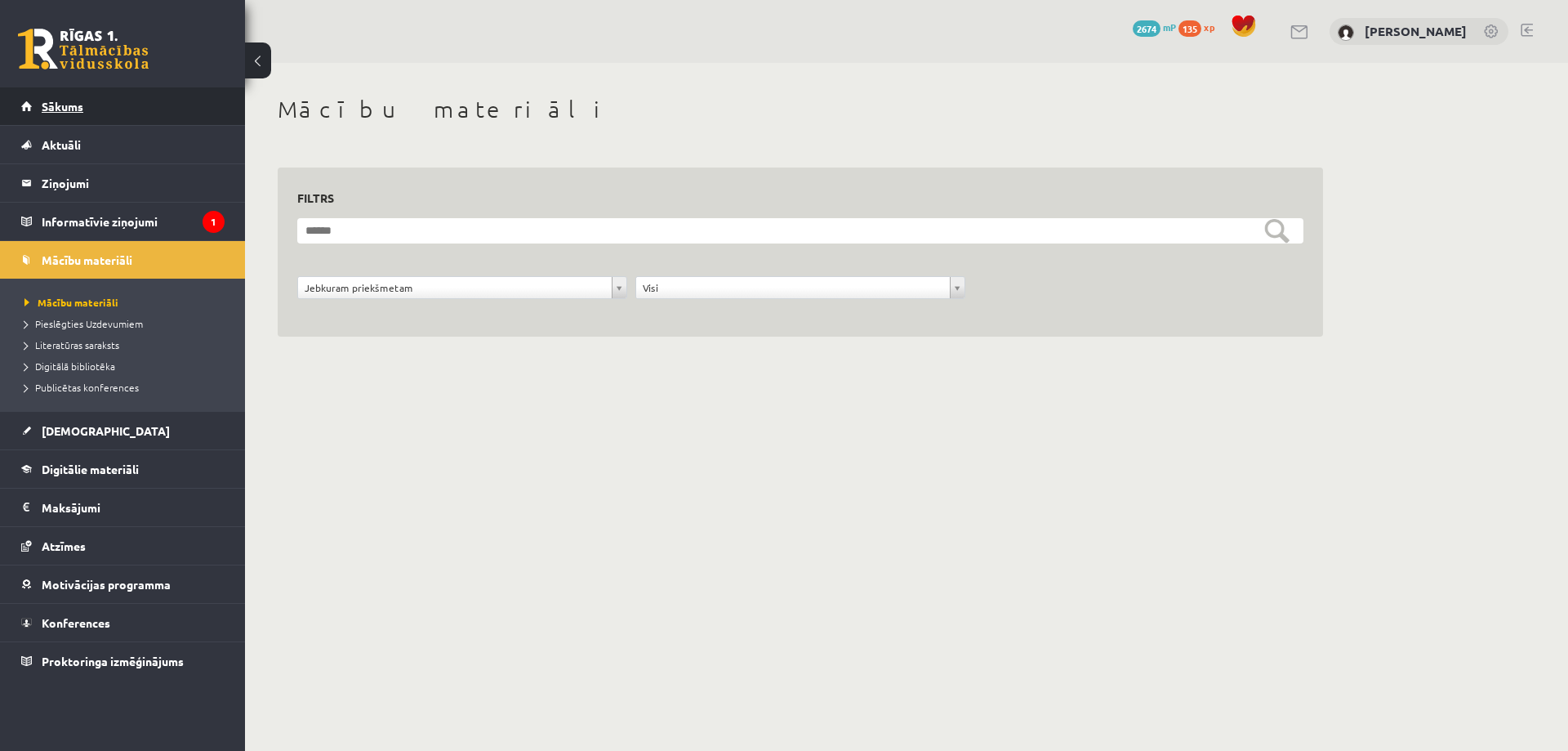
click at [201, 111] on link "Sākums" at bounding box center [122, 105] width 203 height 38
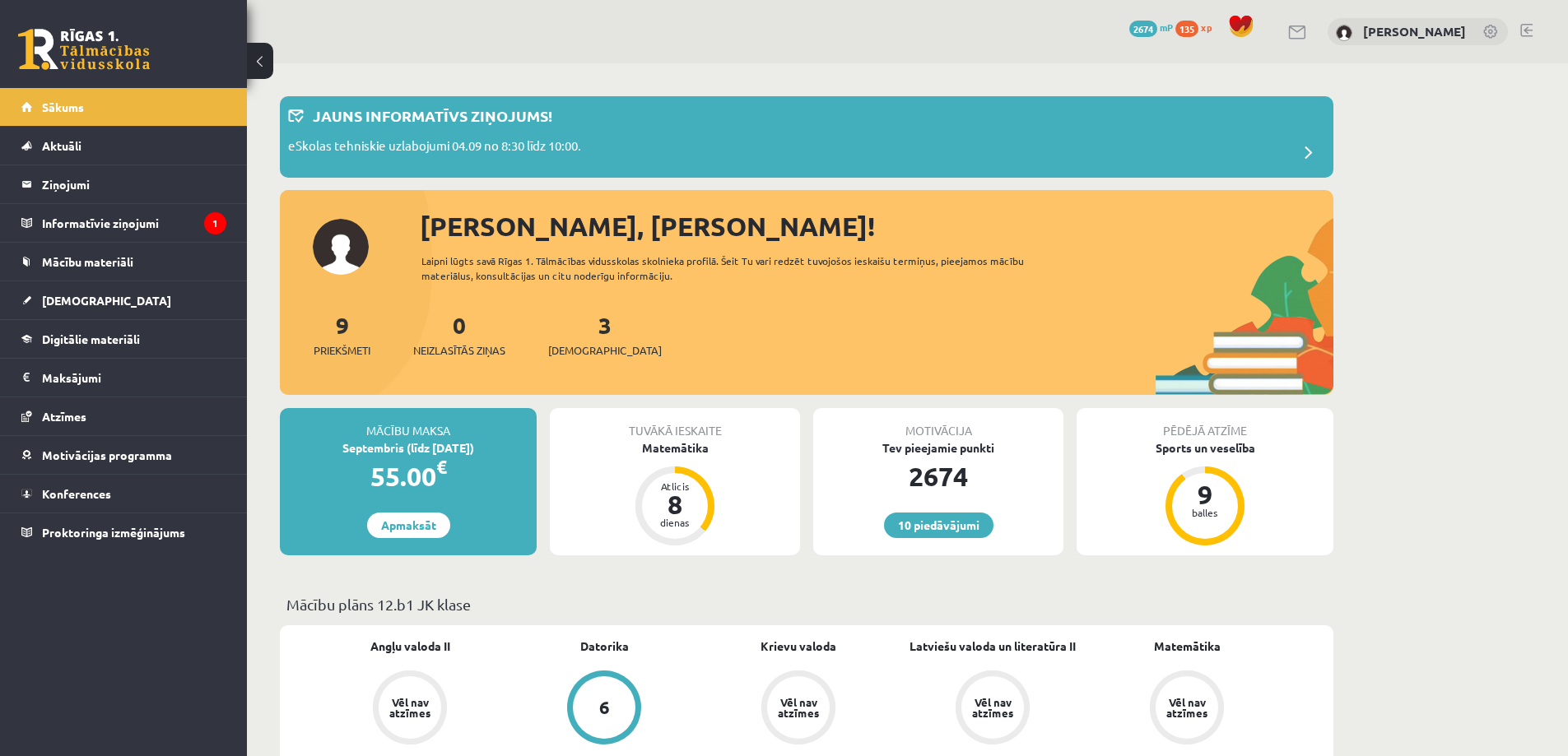
drag, startPoint x: 422, startPoint y: 517, endPoint x: 471, endPoint y: 511, distance: 49.4
click at [422, 518] on link "Apmaksāt" at bounding box center [408, 525] width 83 height 25
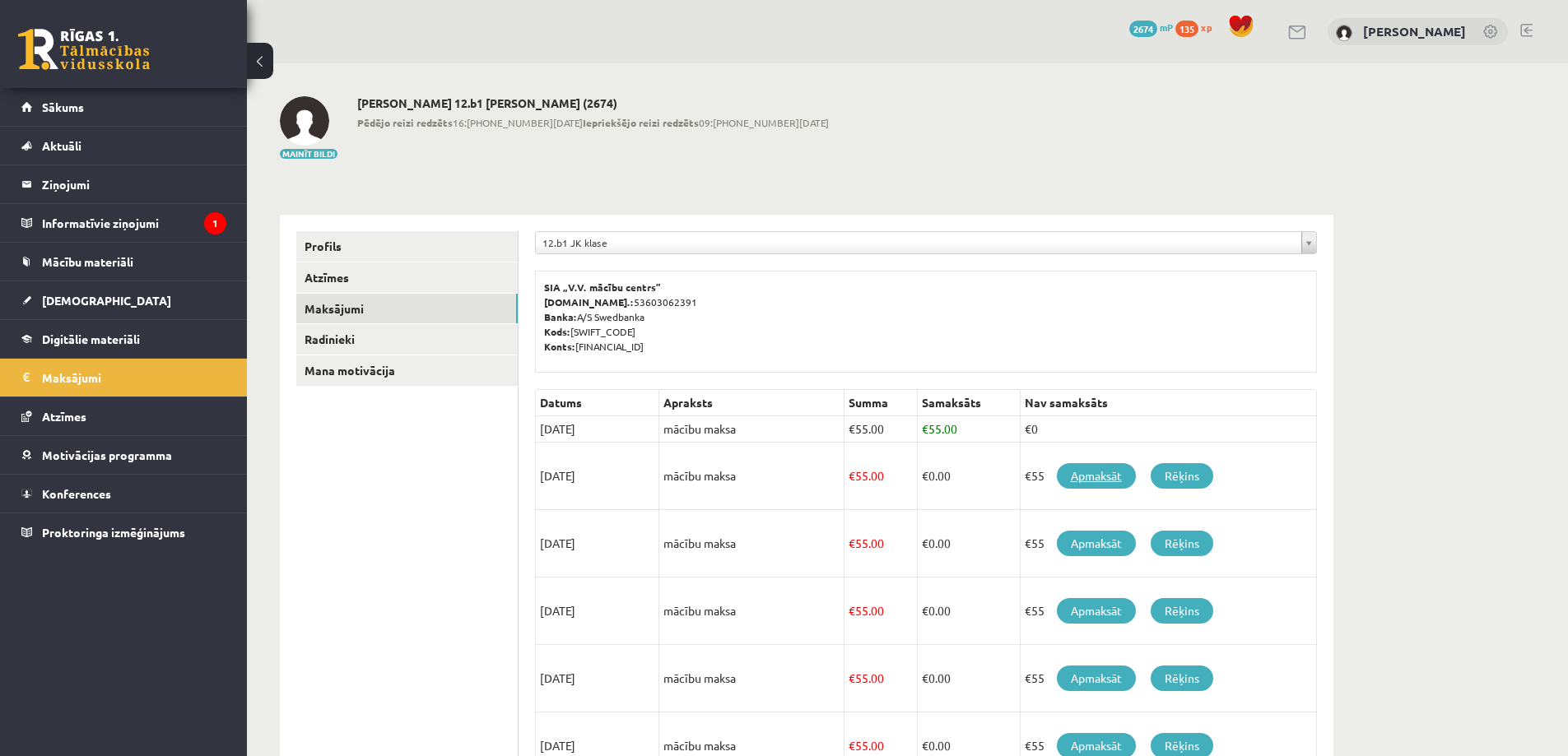
click at [1091, 476] on link "Apmaksāt" at bounding box center [1096, 476] width 79 height 25
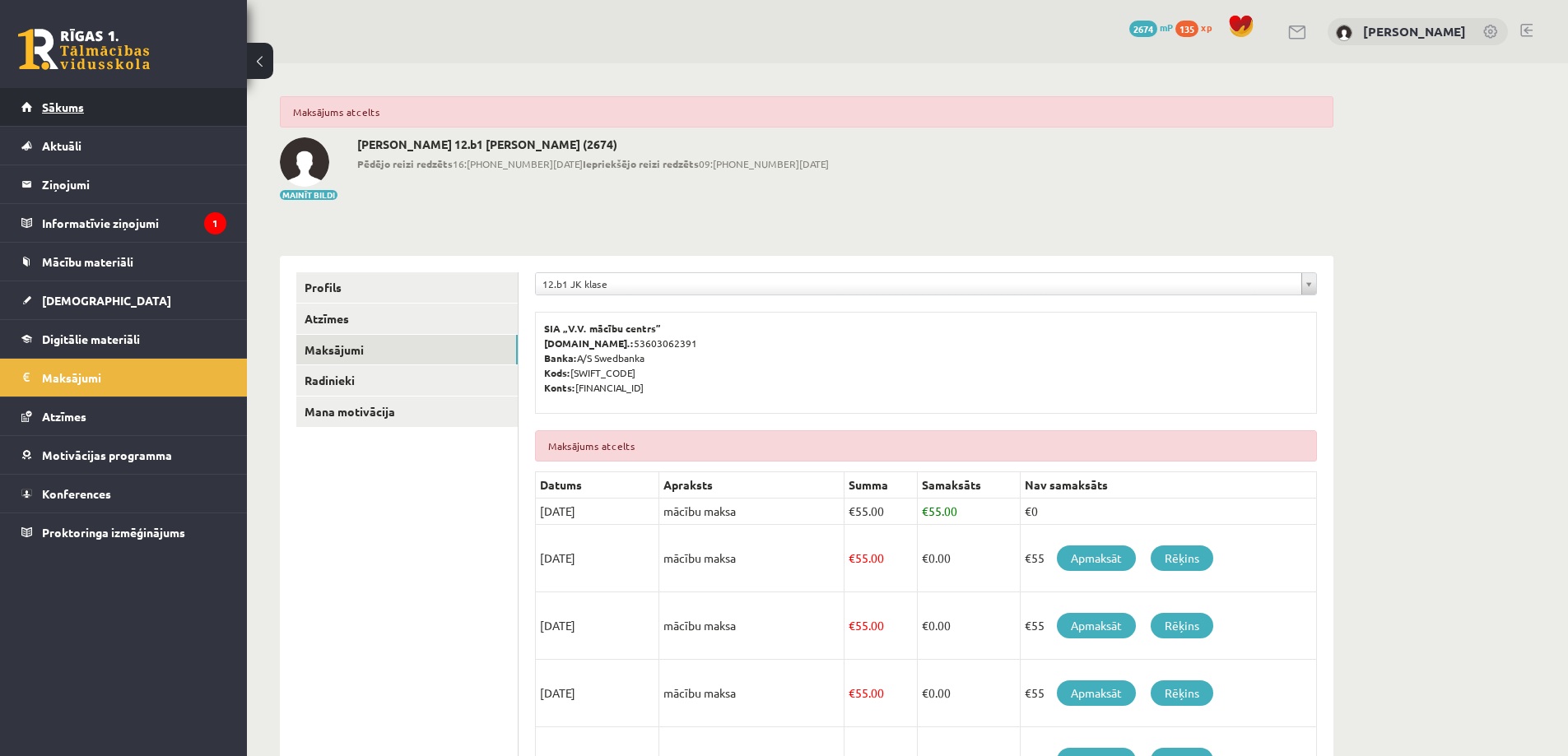
click at [185, 111] on link "Sākums" at bounding box center [123, 106] width 205 height 38
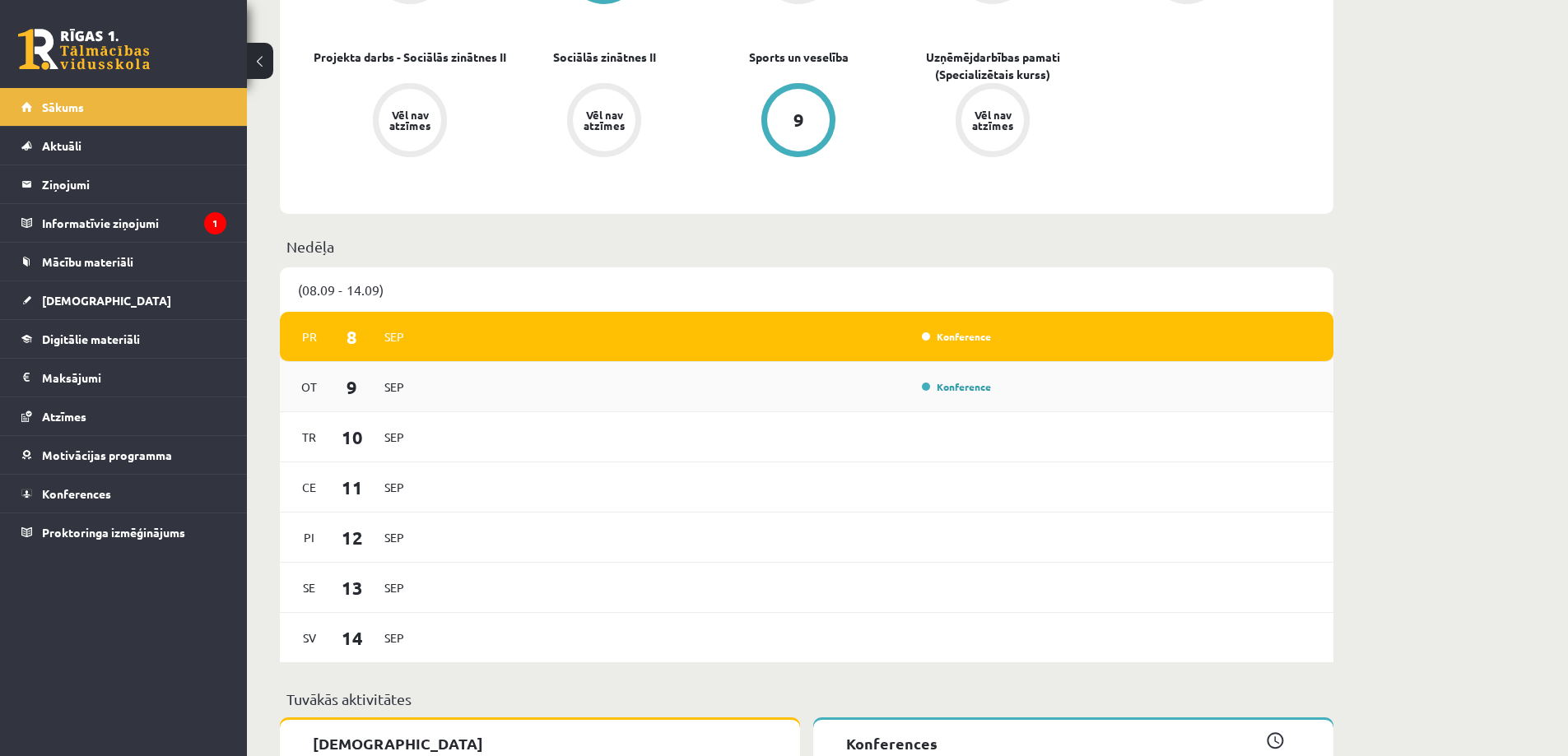
scroll to position [905, 0]
